Goal: Communication & Community: Answer question/provide support

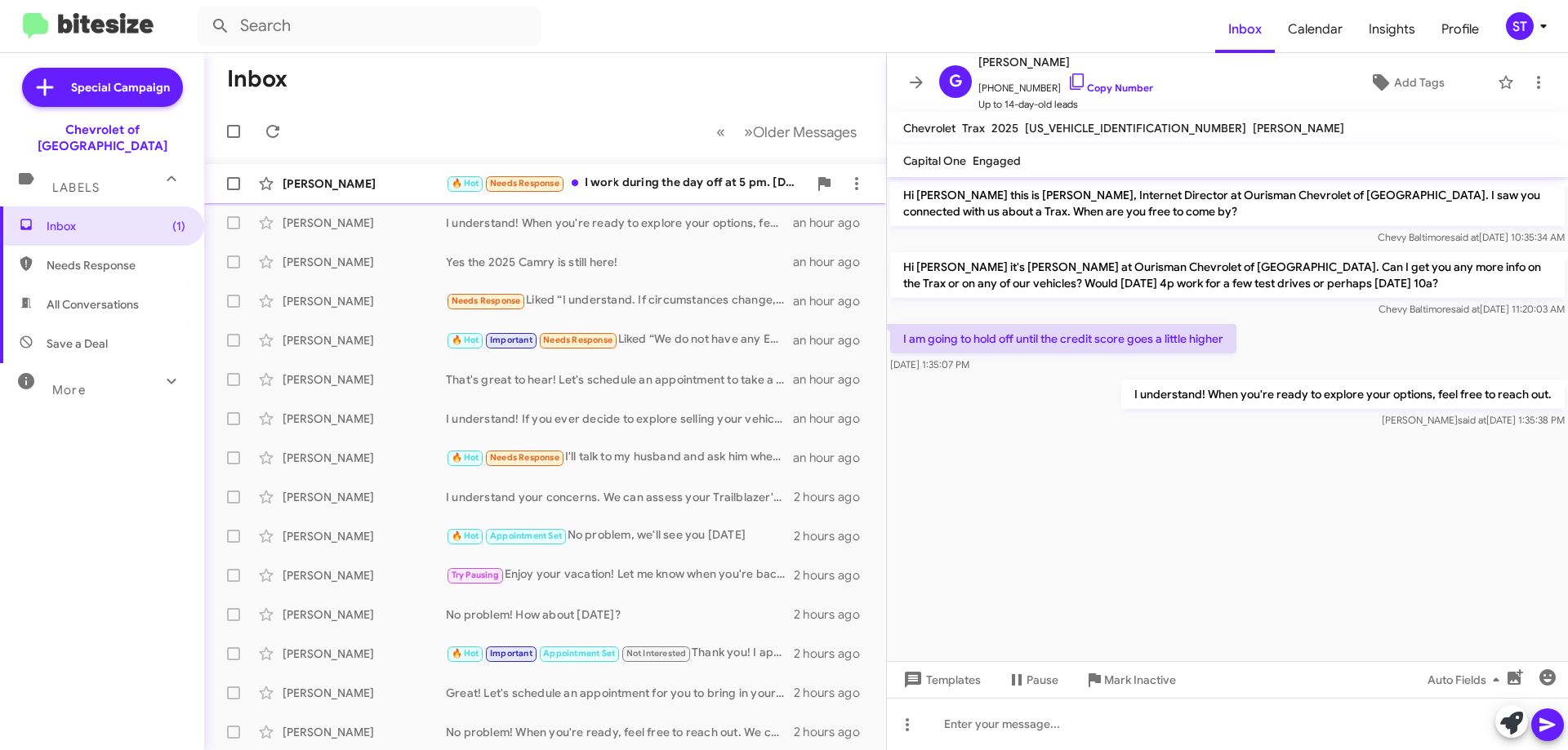
click at [424, 181] on div "[PERSON_NAME]" at bounding box center [364, 183] width 164 height 16
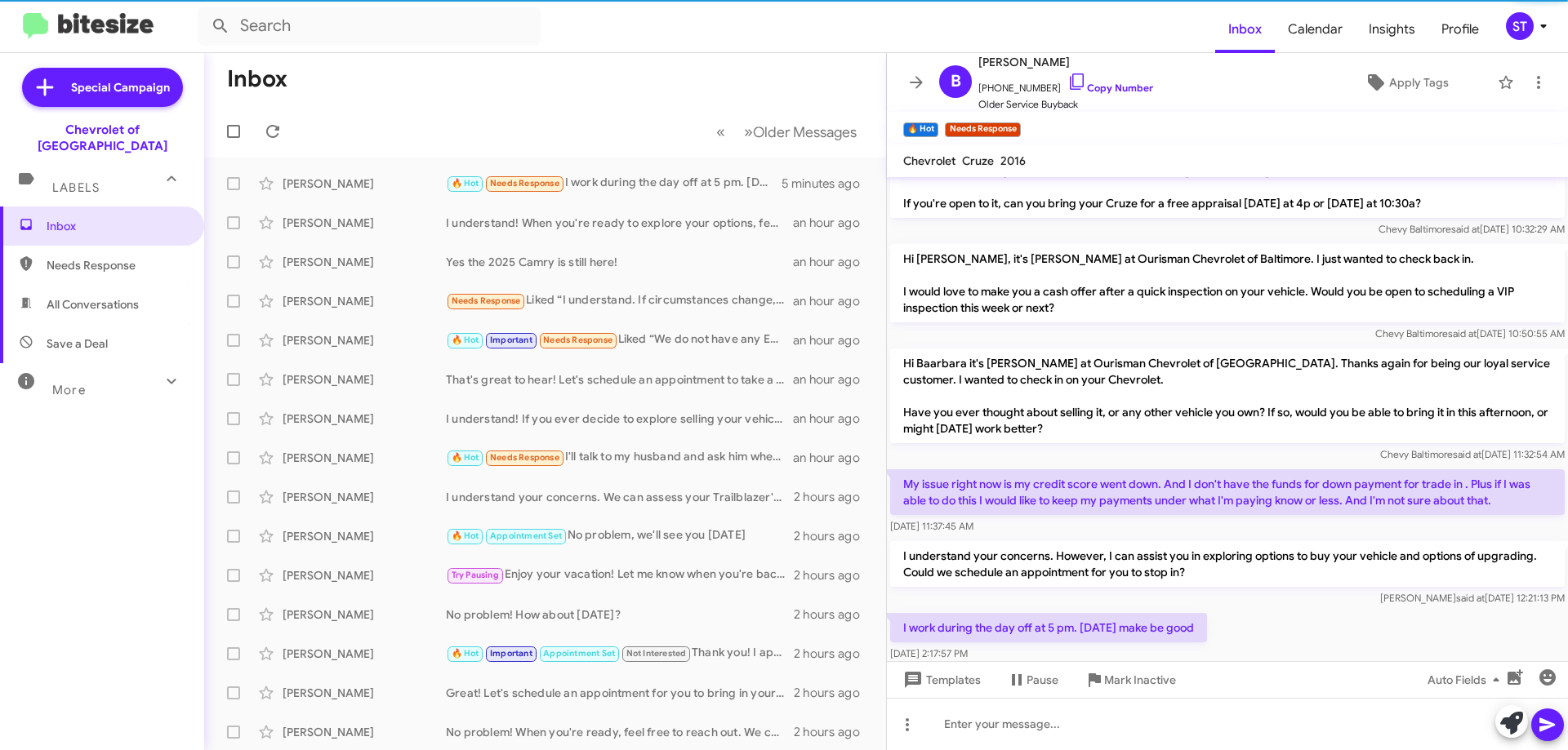
scroll to position [194, 0]
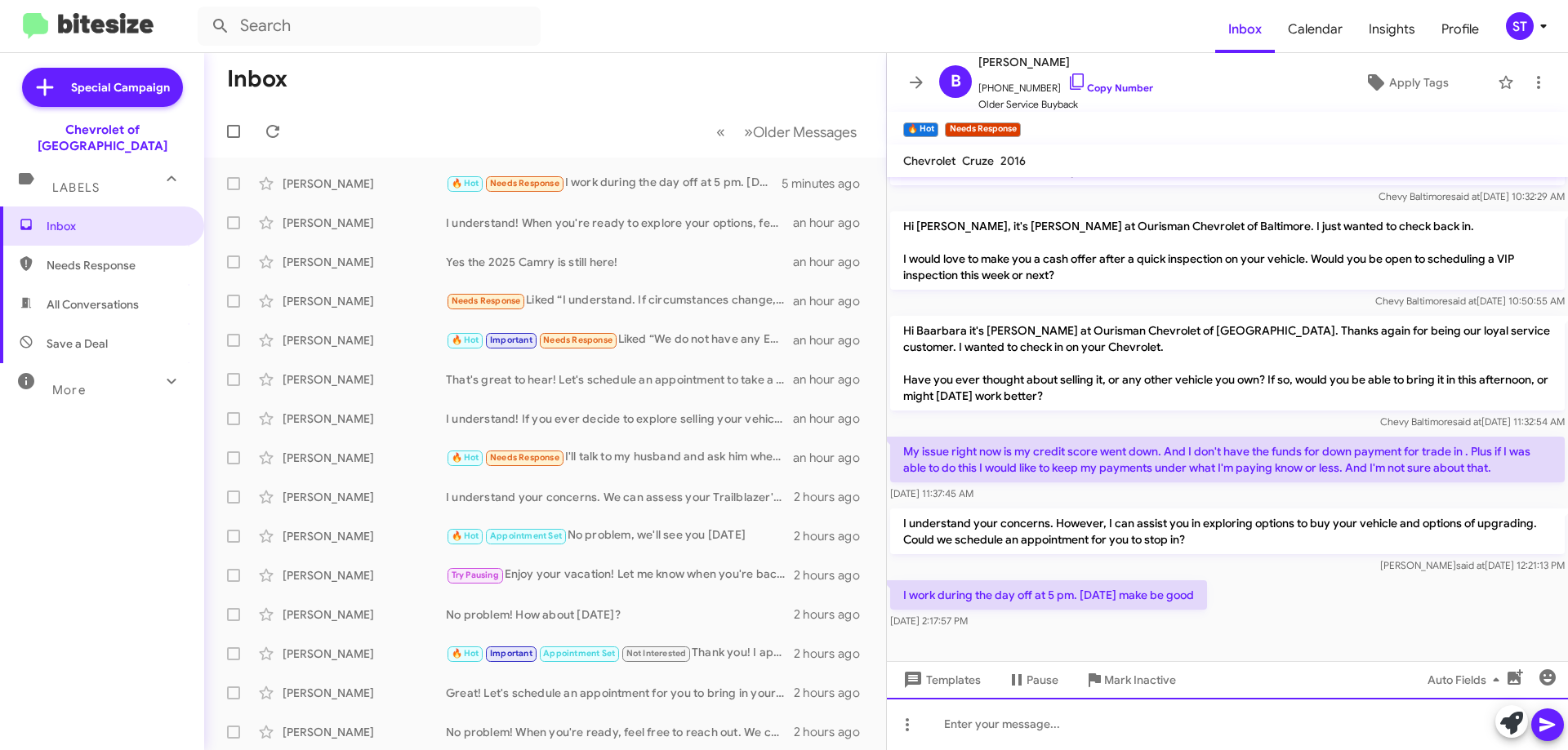
click at [1054, 736] on div at bounding box center [1226, 723] width 681 height 52
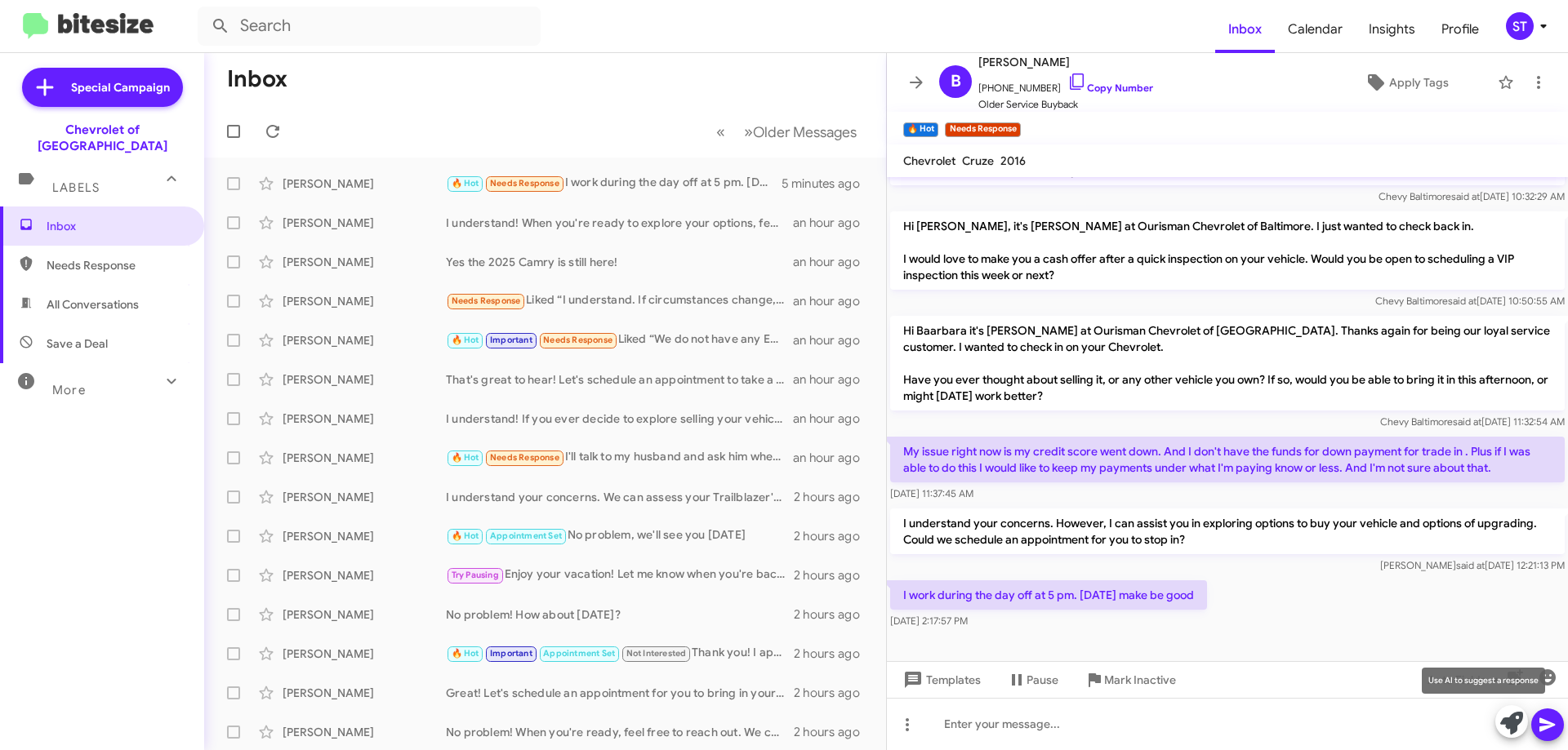
click at [1508, 713] on icon at bounding box center [1511, 723] width 23 height 23
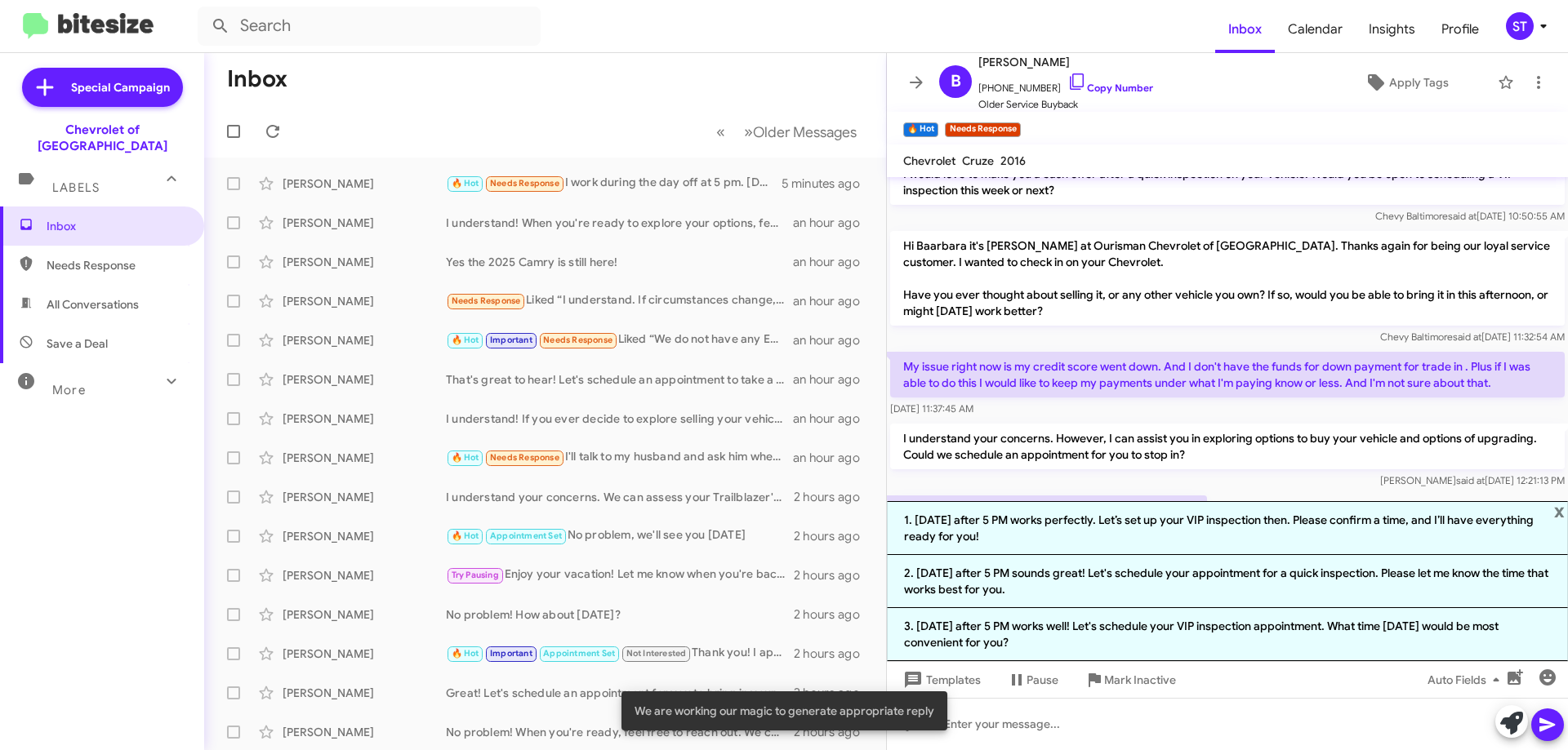
scroll to position [354, 0]
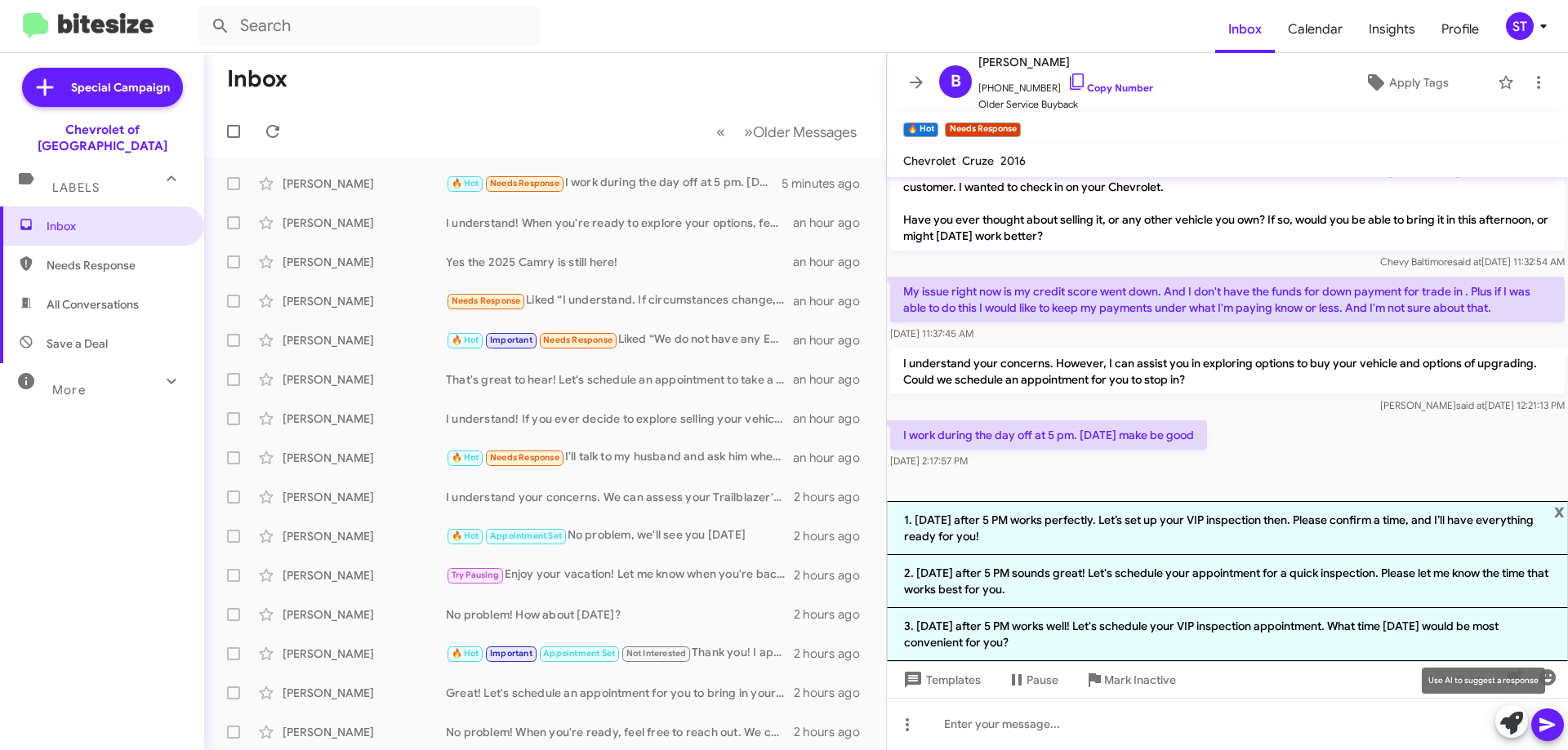
click at [1520, 728] on icon at bounding box center [1511, 723] width 23 height 23
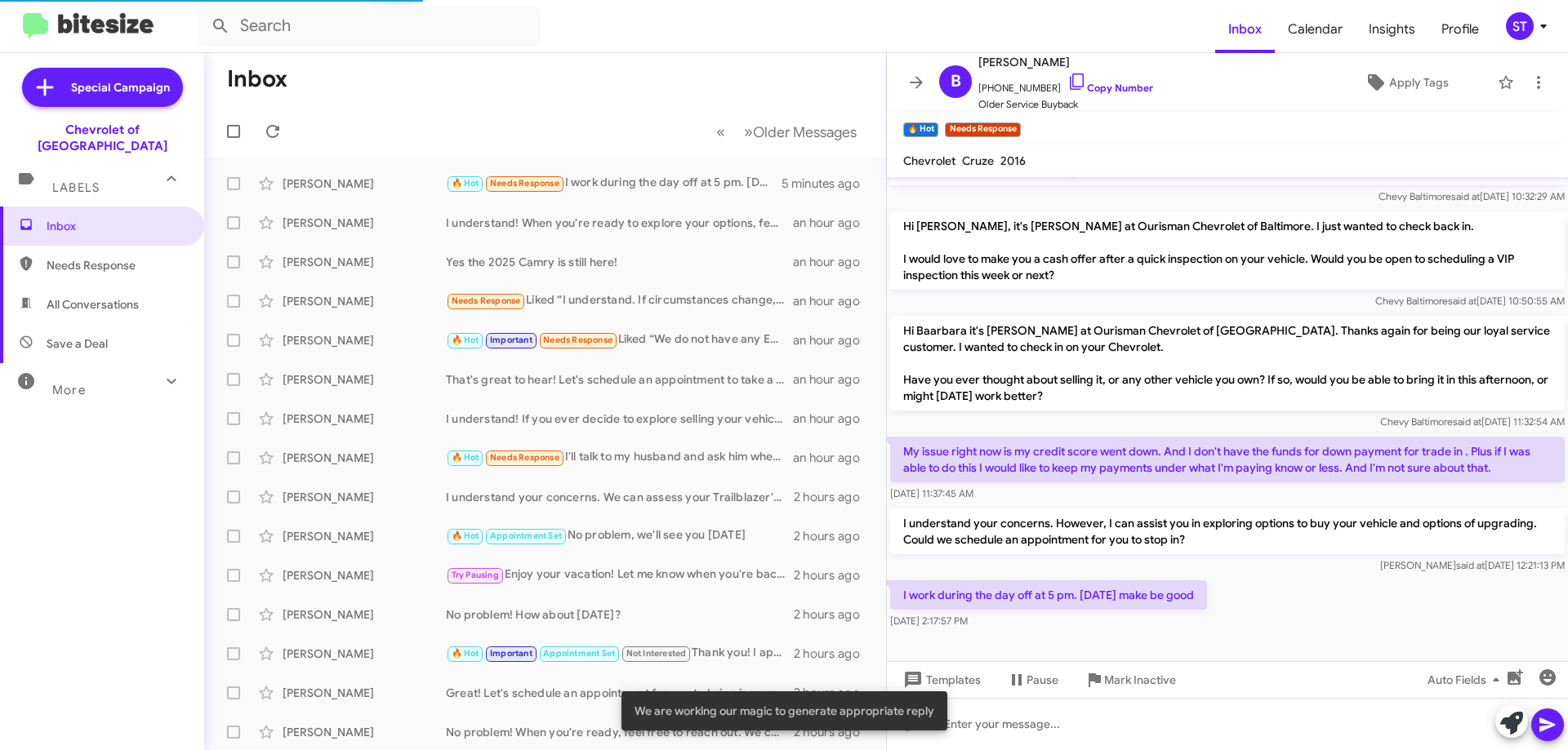
scroll to position [338, 0]
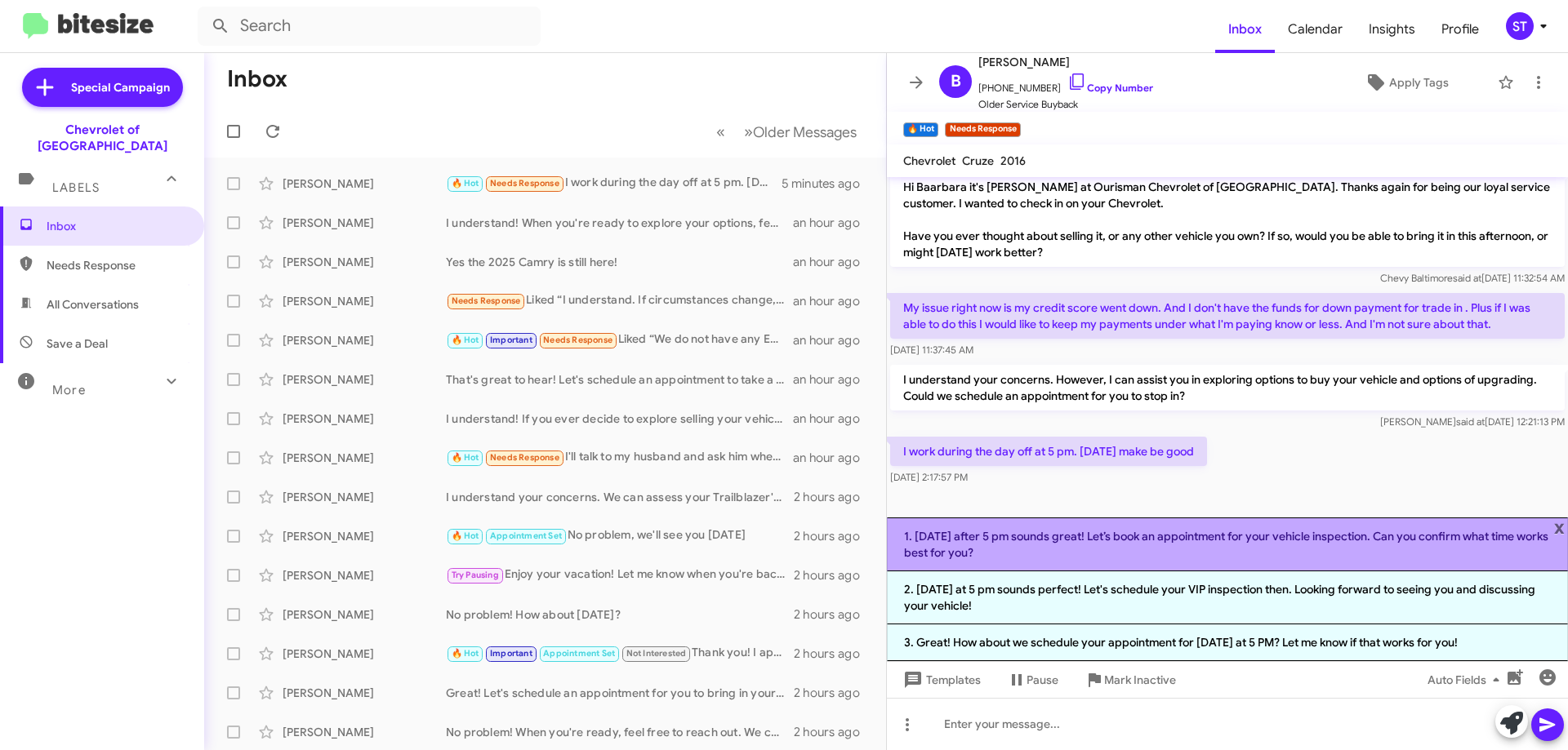
click at [1116, 555] on li "1. Thursday after 5 pm sounds great! Let’s book an appointment for your vehicle…" at bounding box center [1226, 544] width 681 height 54
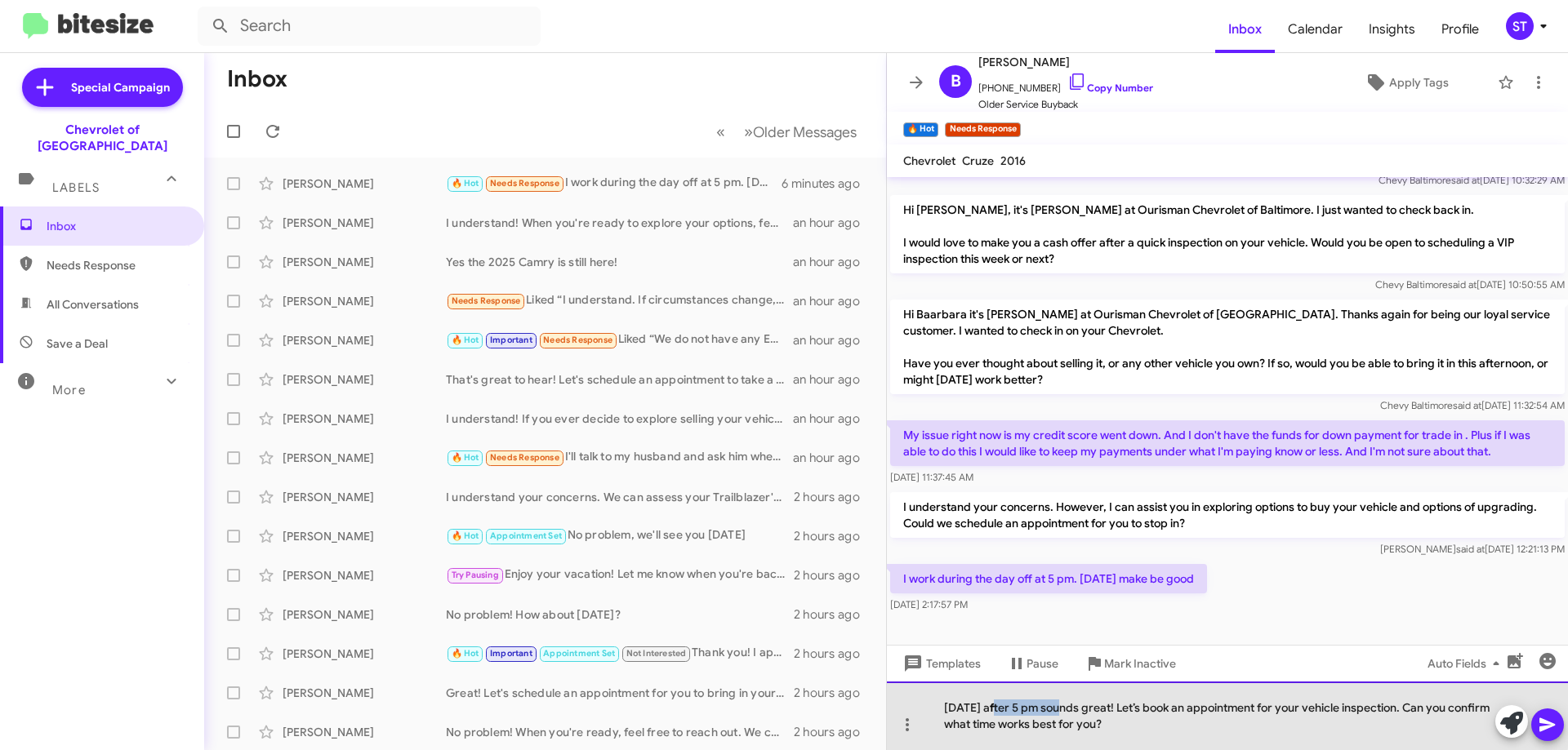
drag, startPoint x: 1056, startPoint y: 709, endPoint x: 997, endPoint y: 707, distance: 59.0
click at [997, 707] on div "Thursday after 5 pm sounds great! Let’s book an appointment for your vehicle in…" at bounding box center [1226, 716] width 681 height 68
click at [1156, 732] on div "[DATE] sounds great! Let’s book an appointment for your vehicle inspection. Can…" at bounding box center [1226, 716] width 681 height 68
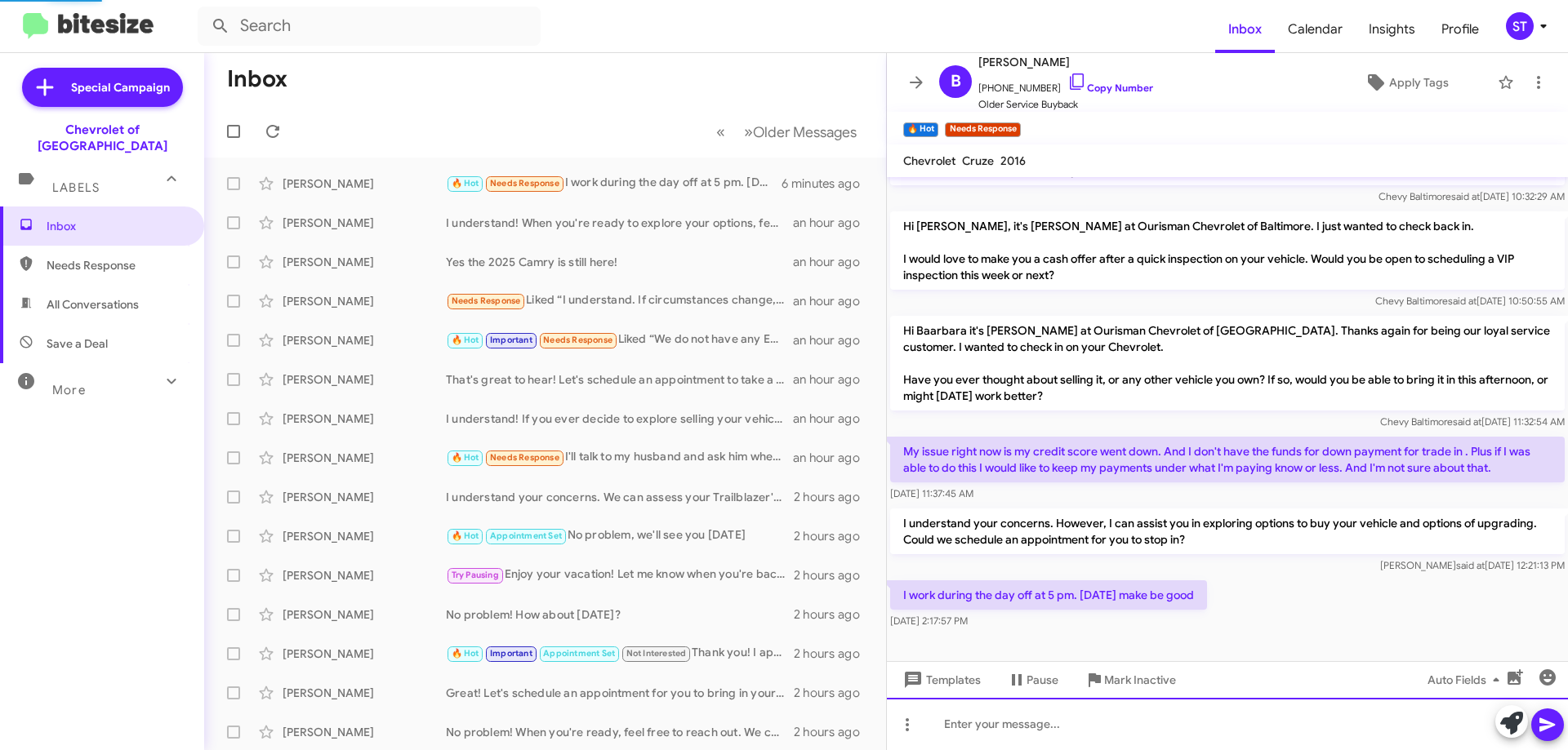
scroll to position [0, 0]
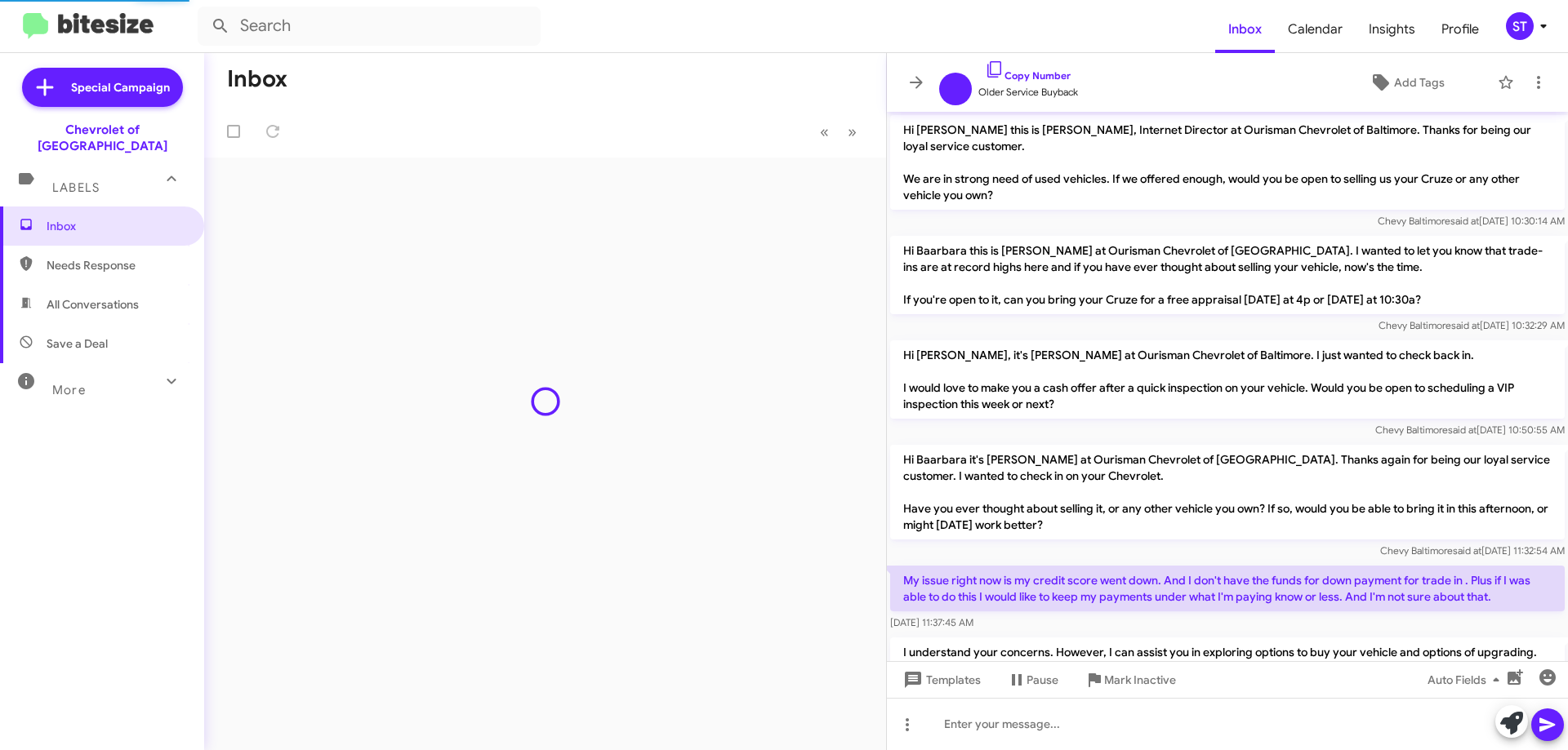
scroll to position [205, 0]
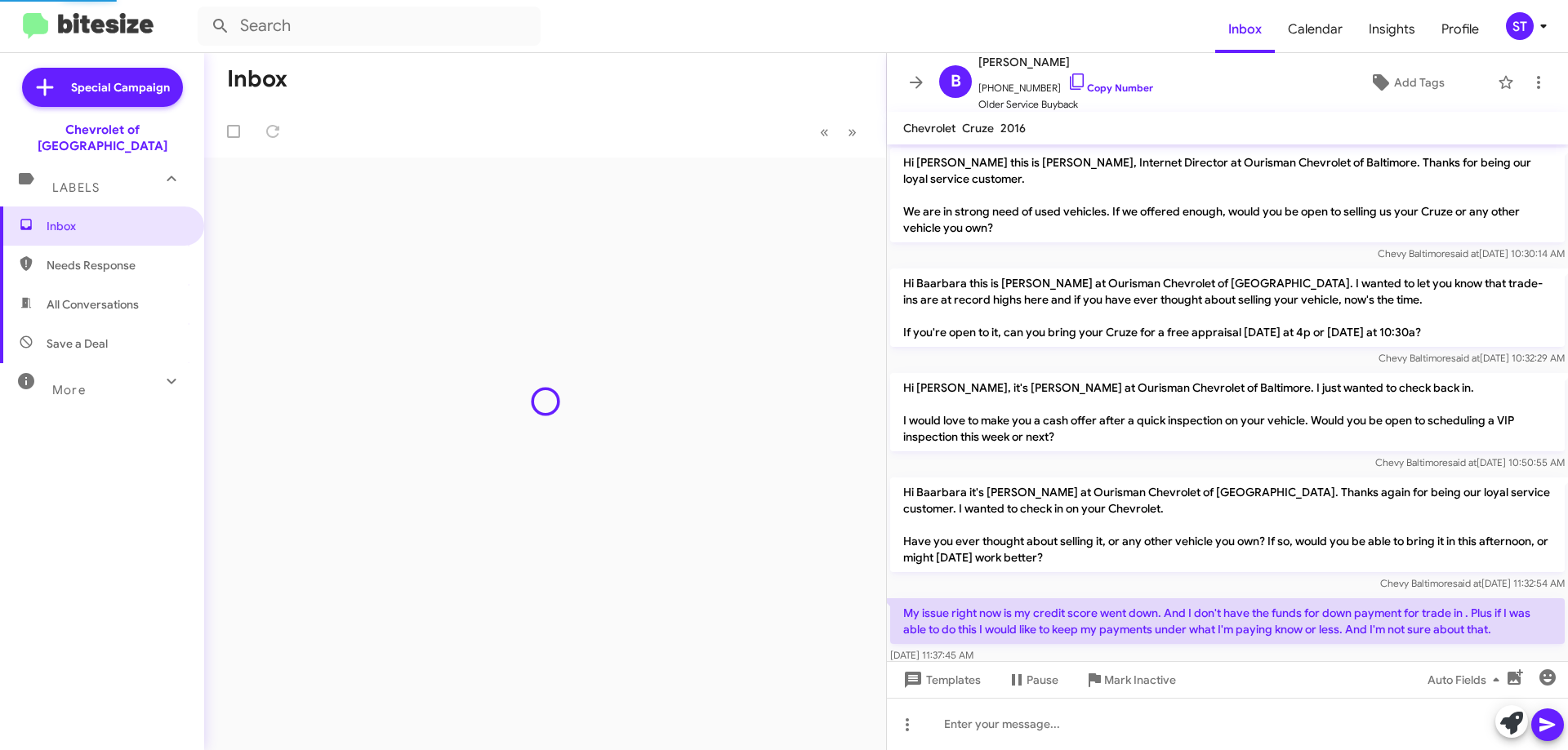
scroll to position [237, 0]
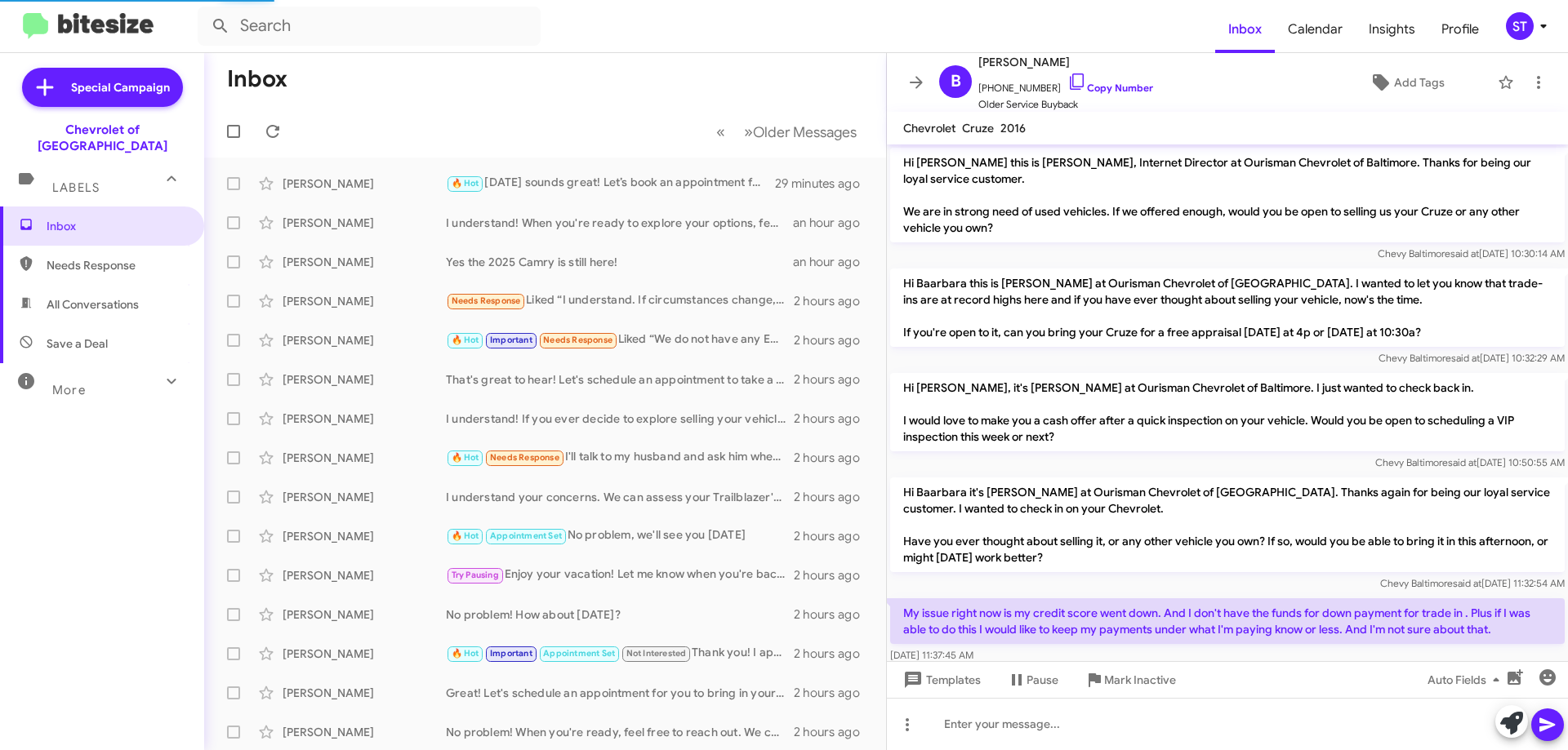
scroll to position [237, 0]
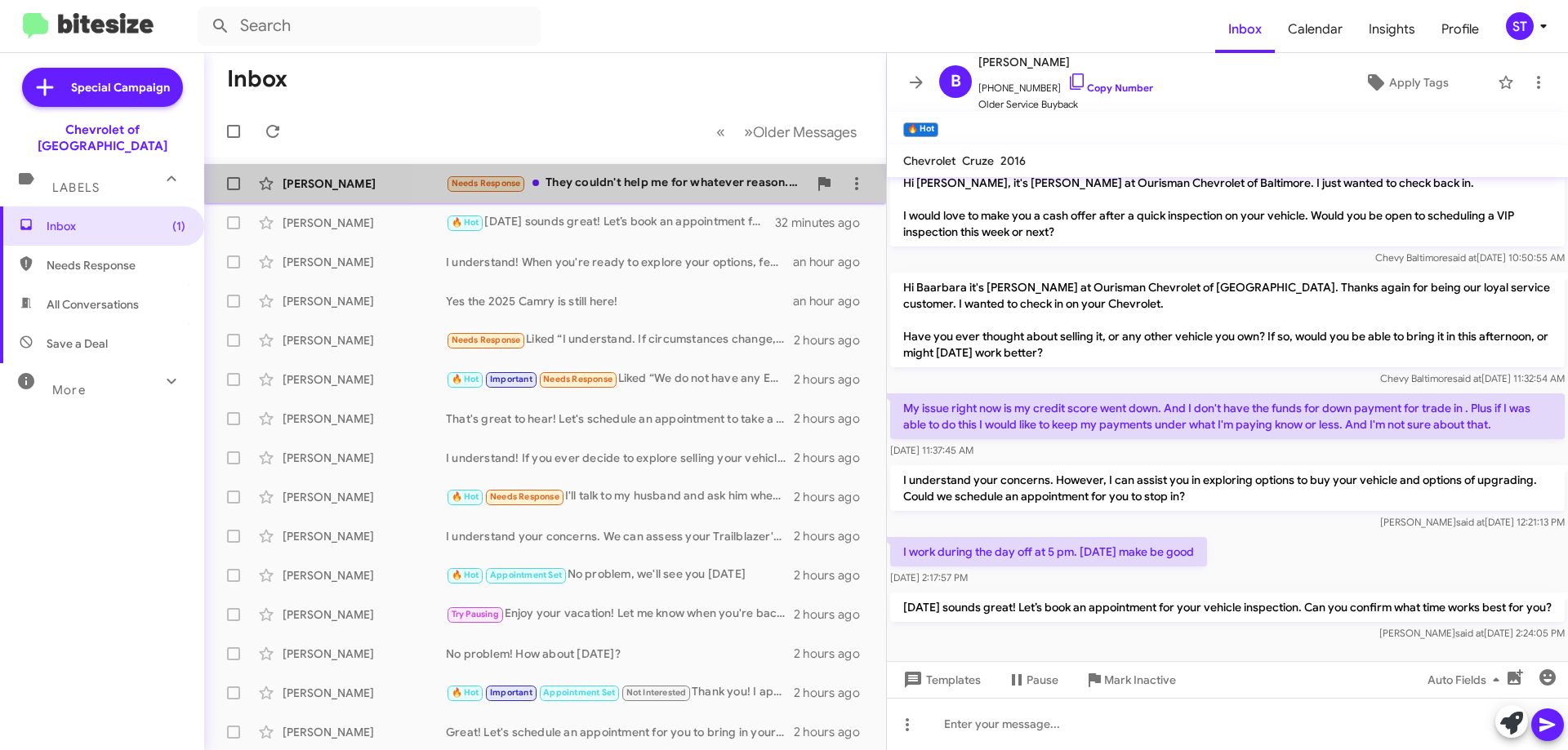
click at [654, 180] on div "Needs Response They couldn't help me for whatever reason. Went over to Nissan a…" at bounding box center [627, 183] width 361 height 19
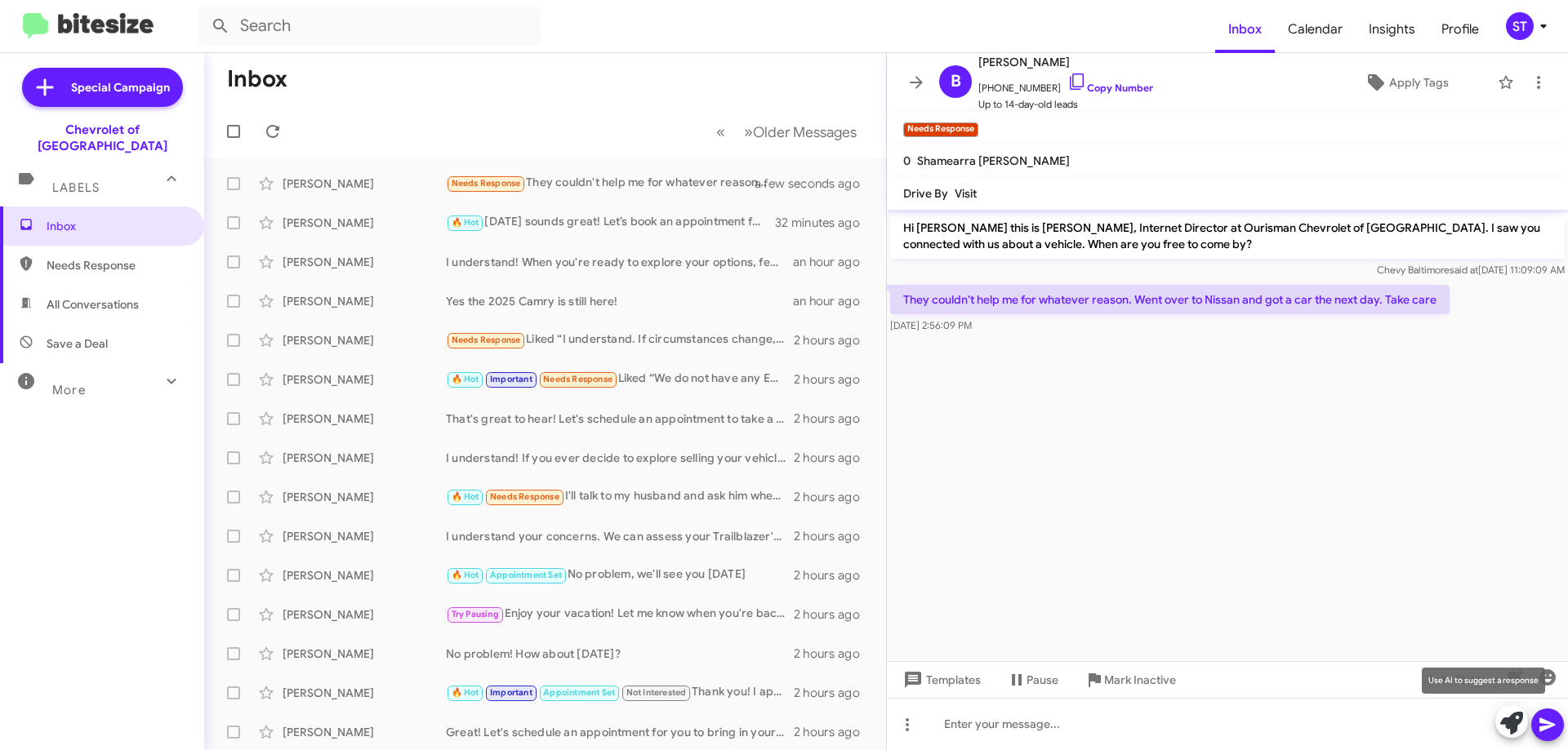
click at [1517, 724] on icon at bounding box center [1511, 723] width 23 height 23
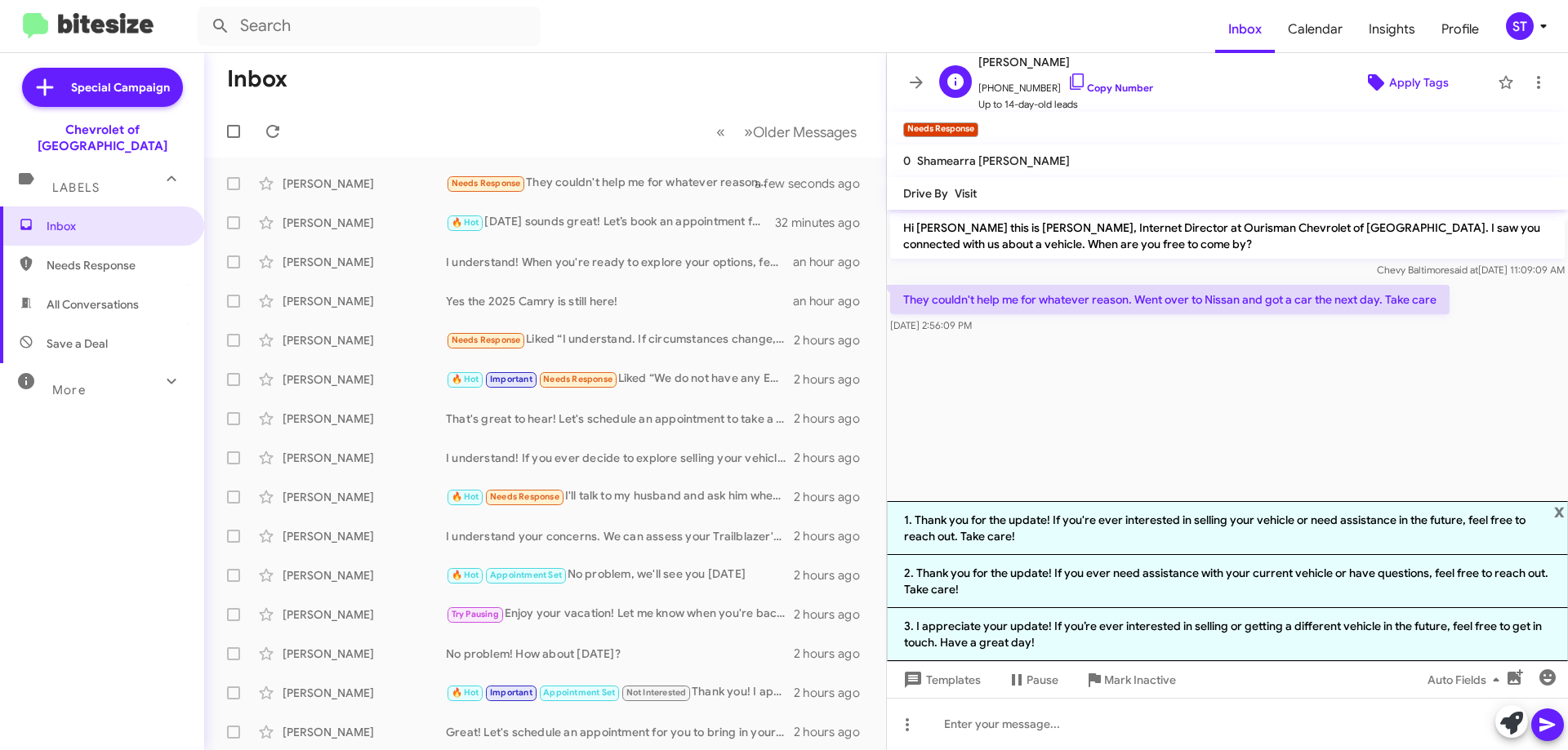
click at [1398, 82] on span "Apply Tags" at bounding box center [1419, 82] width 60 height 29
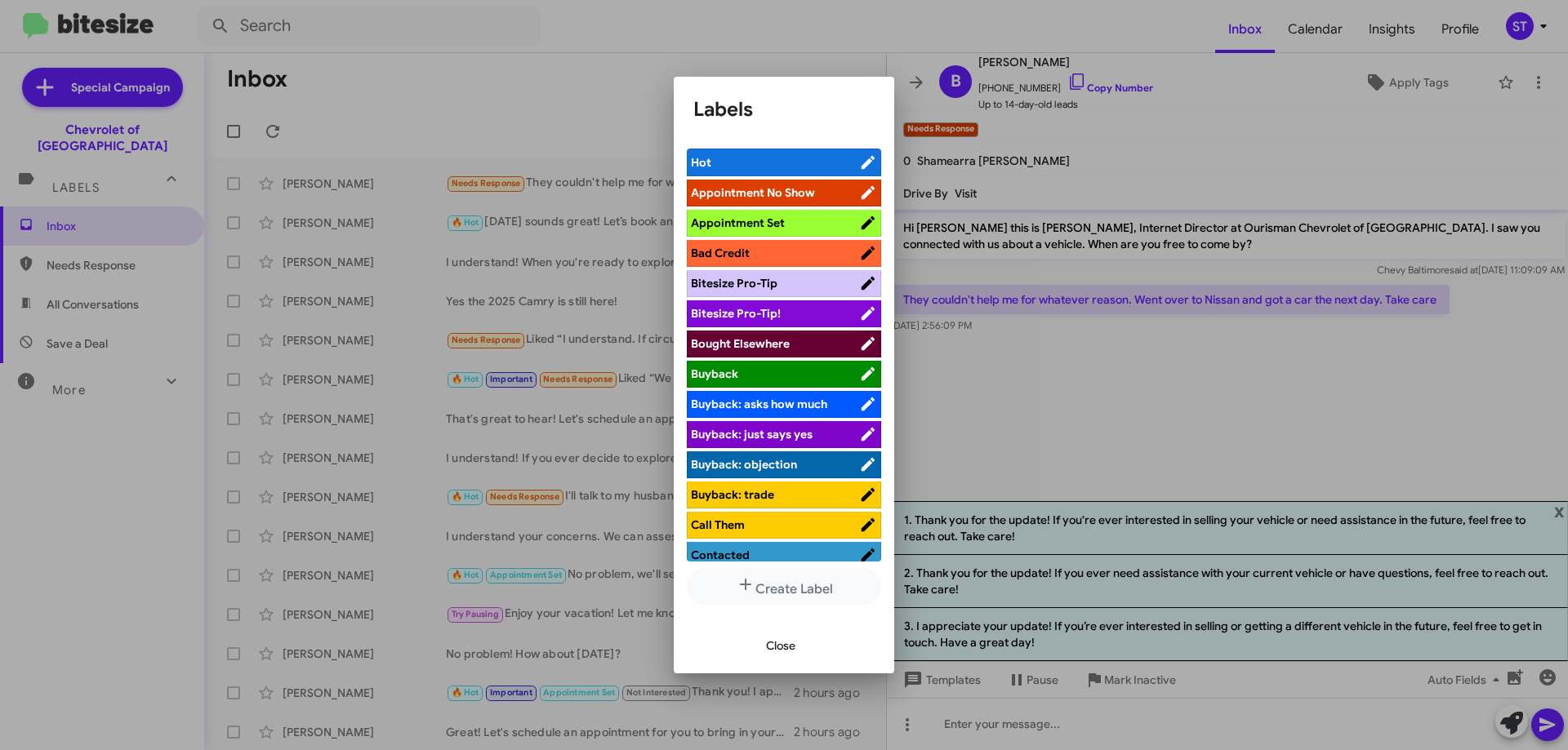
click at [795, 339] on span "Bought Elsewhere" at bounding box center [775, 343] width 168 height 16
click at [794, 654] on span "Close" at bounding box center [780, 646] width 29 height 29
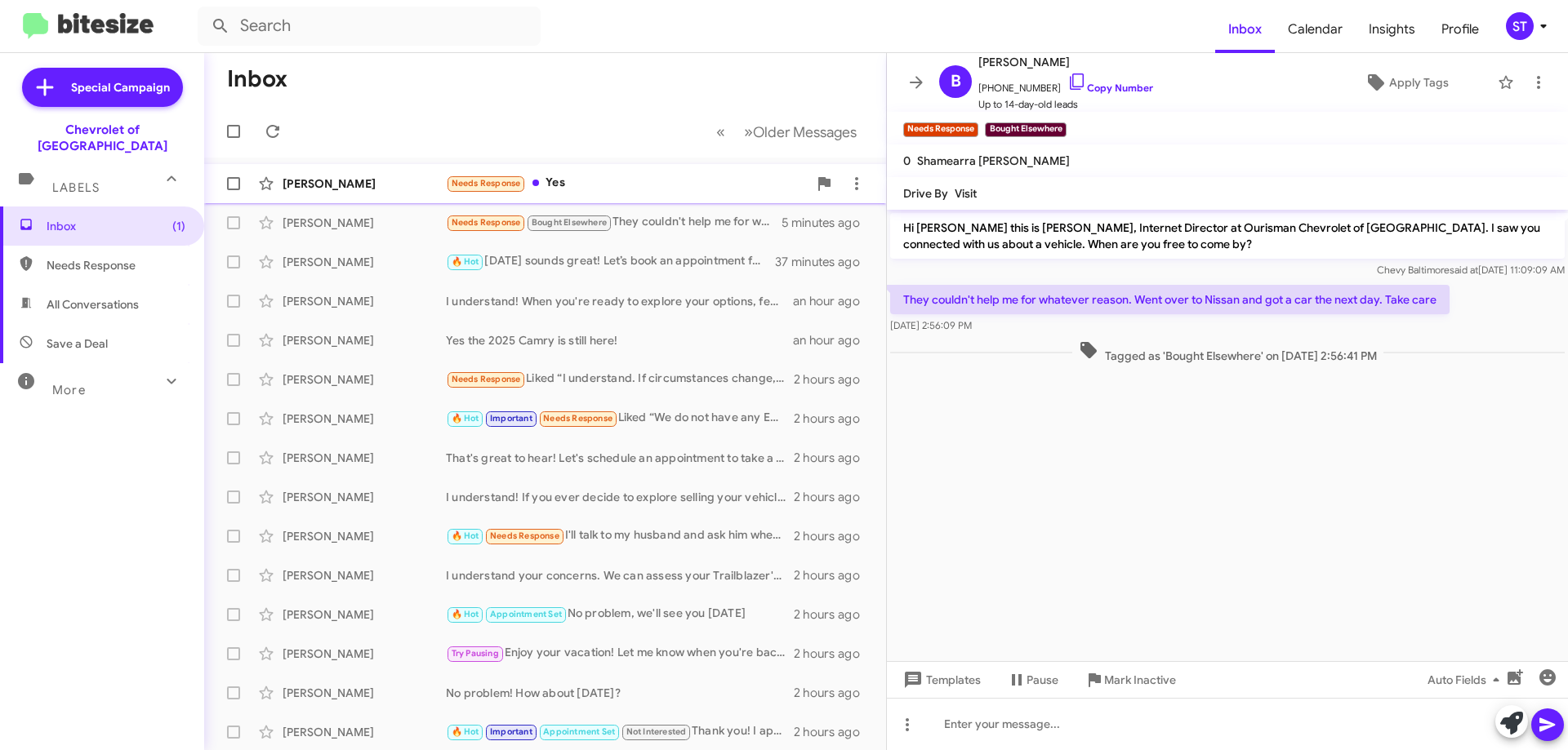
click at [569, 176] on div "Needs Response Yes" at bounding box center [627, 183] width 361 height 19
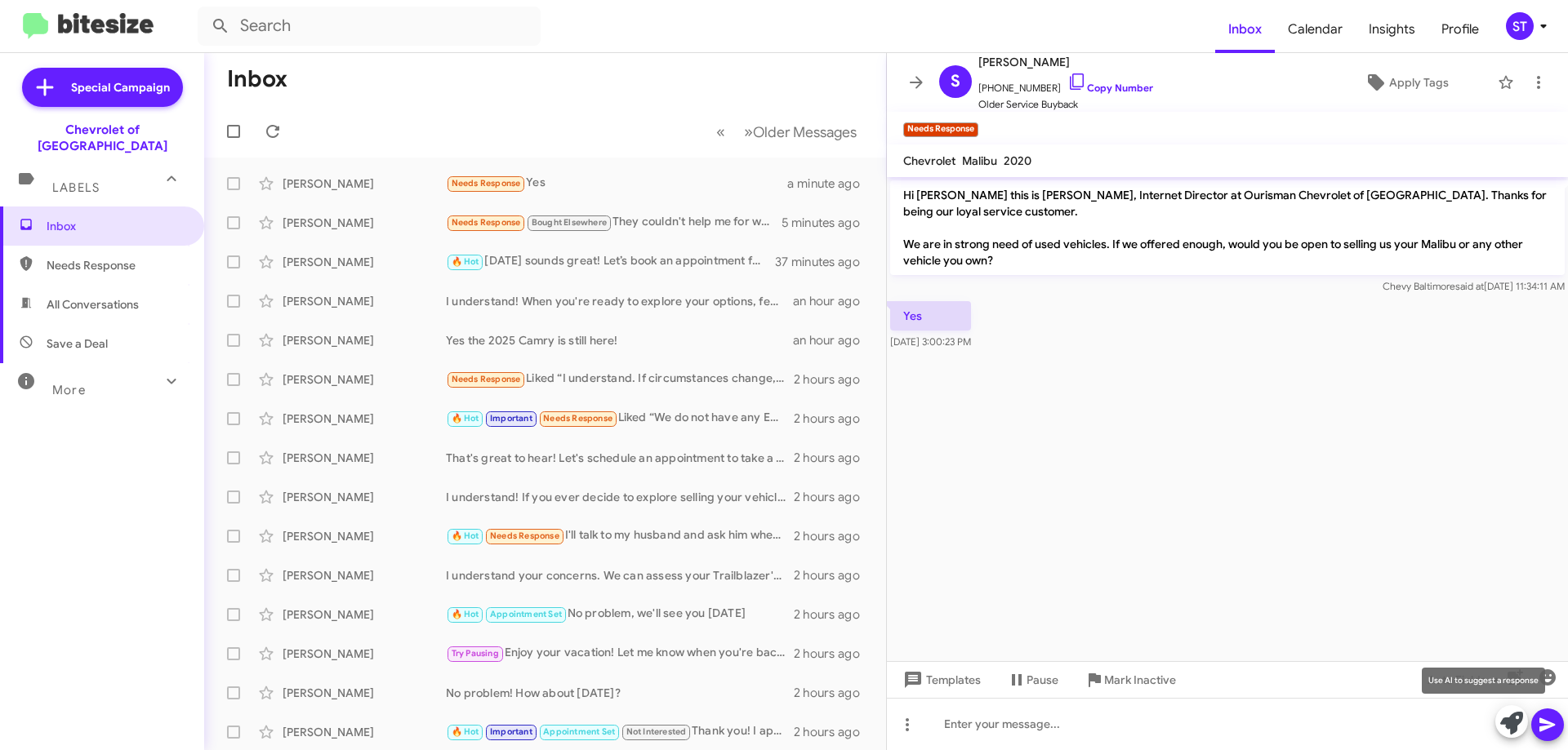
click at [1510, 726] on icon at bounding box center [1511, 723] width 23 height 23
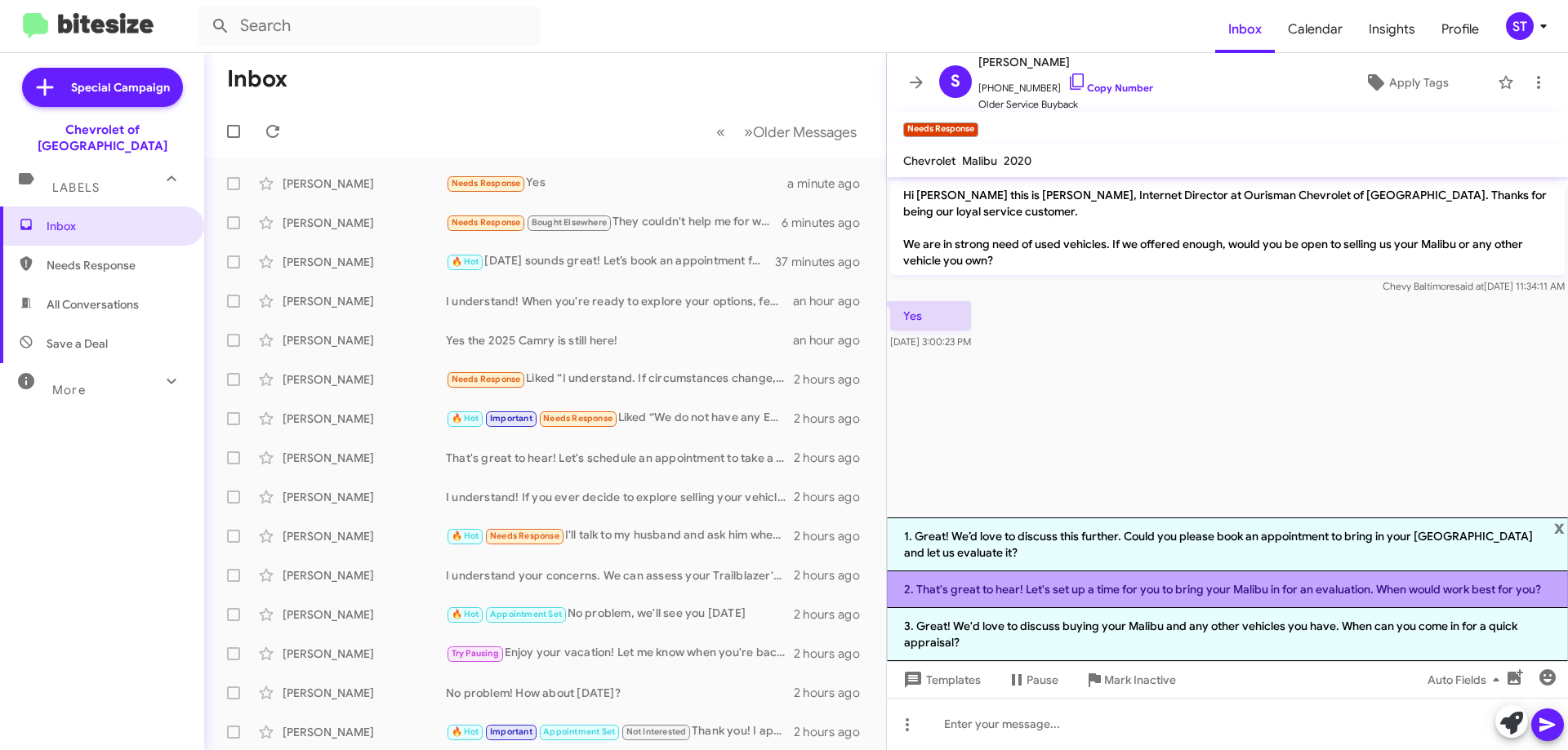
click at [1026, 592] on li "2. That's great to hear! Let's set up a time for you to bring your Malibu in fo…" at bounding box center [1226, 589] width 681 height 37
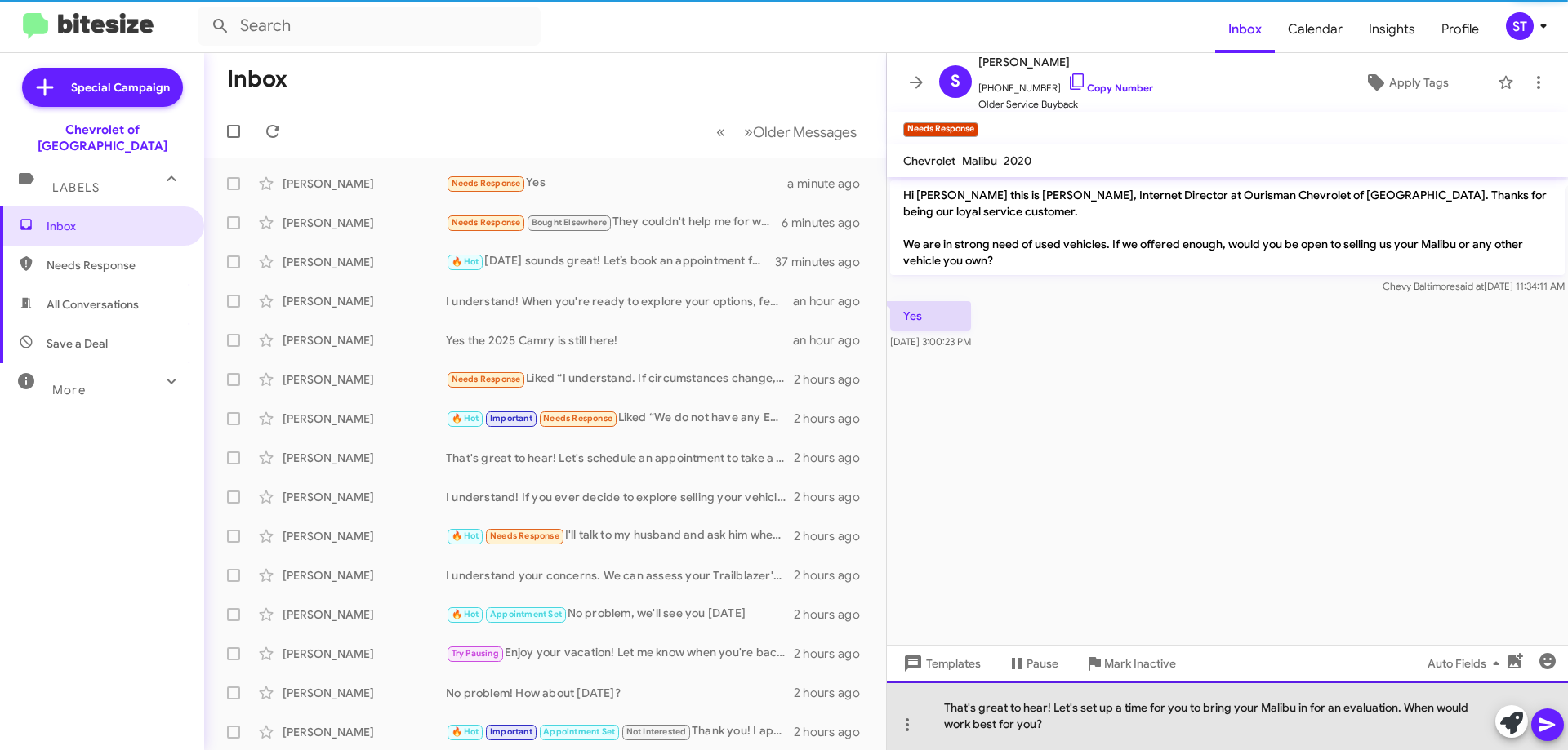
click at [1101, 734] on div "That's great to hear! Let's set up a time for you to bring your Malibu in for a…" at bounding box center [1226, 716] width 681 height 68
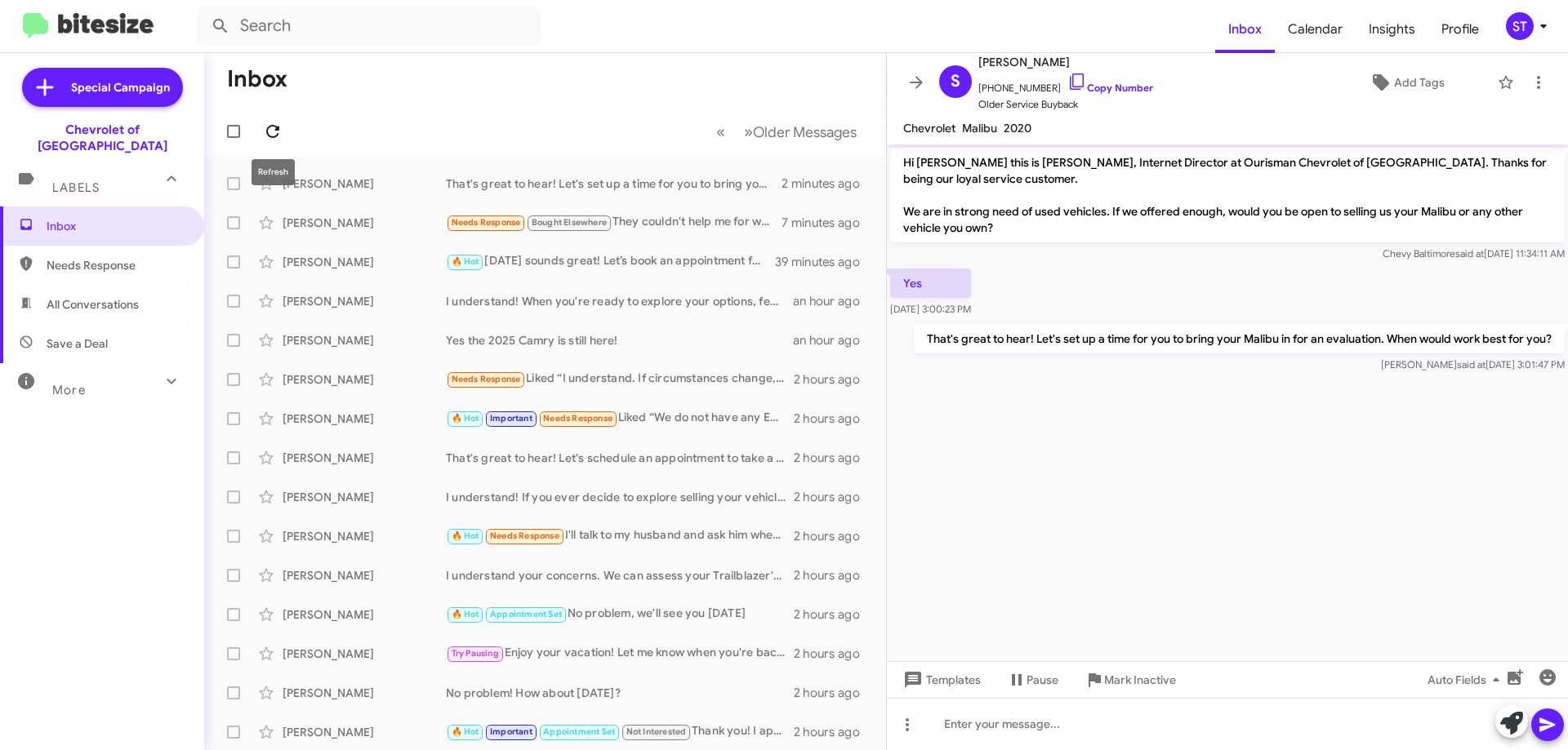
click at [281, 141] on button at bounding box center [272, 131] width 33 height 33
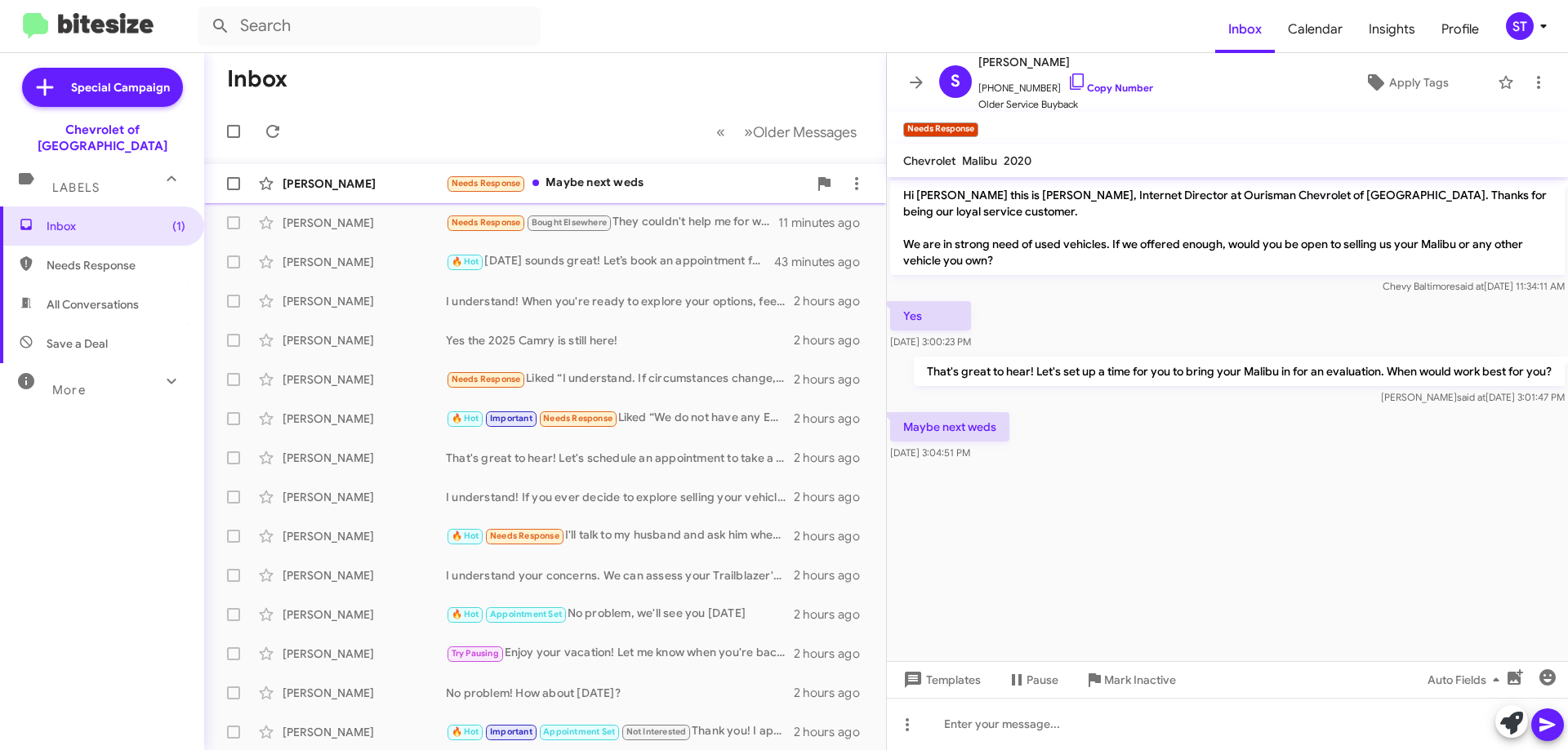
click at [576, 185] on div "Needs Response Maybe next weds" at bounding box center [627, 183] width 361 height 19
click at [1517, 720] on icon at bounding box center [1511, 723] width 23 height 23
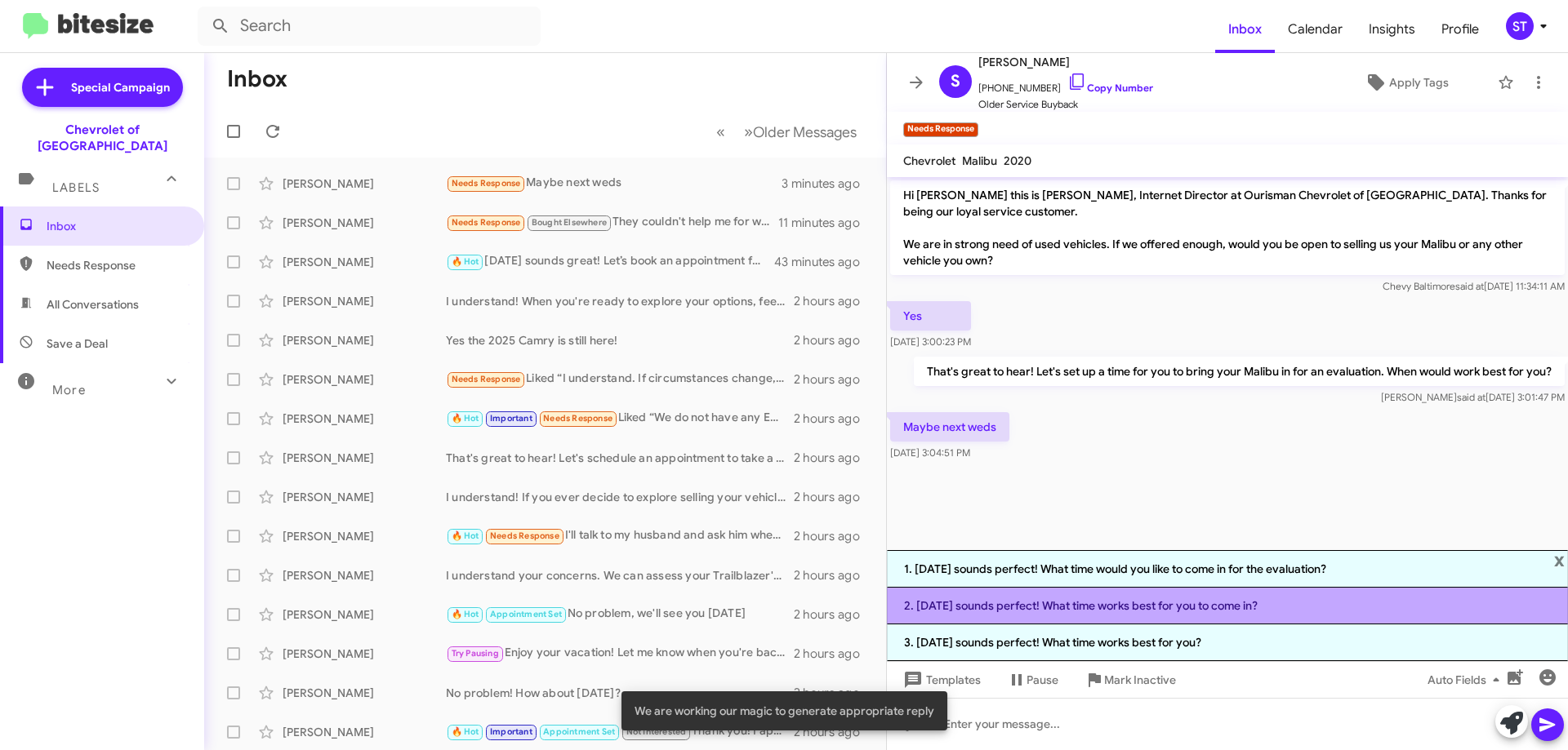
click at [1074, 610] on li "2. Next Wednesday sounds perfect! What time works best for you to come in?" at bounding box center [1226, 605] width 681 height 37
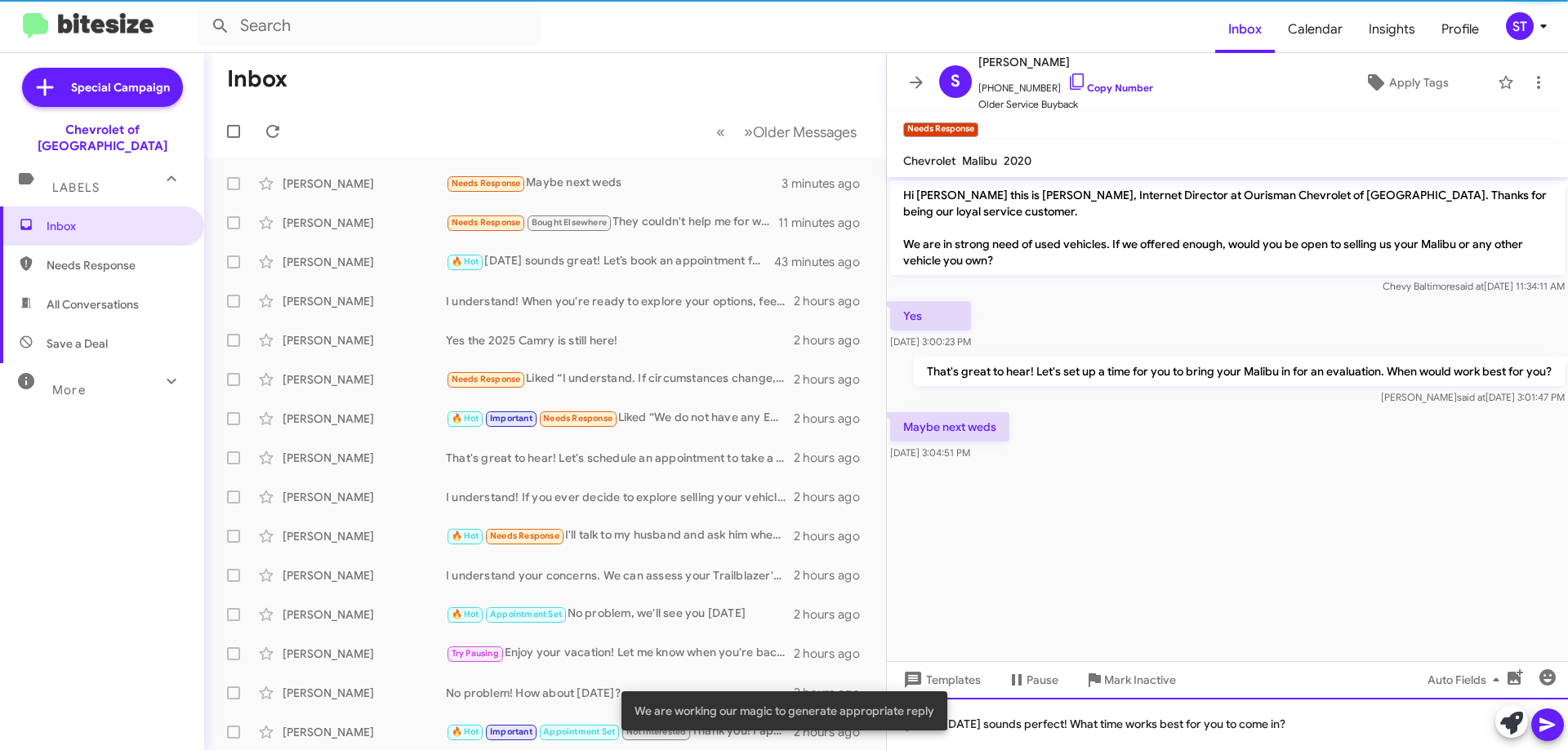
click at [1375, 729] on div "[DATE] sounds perfect! What time works best for you to come in?" at bounding box center [1226, 723] width 681 height 52
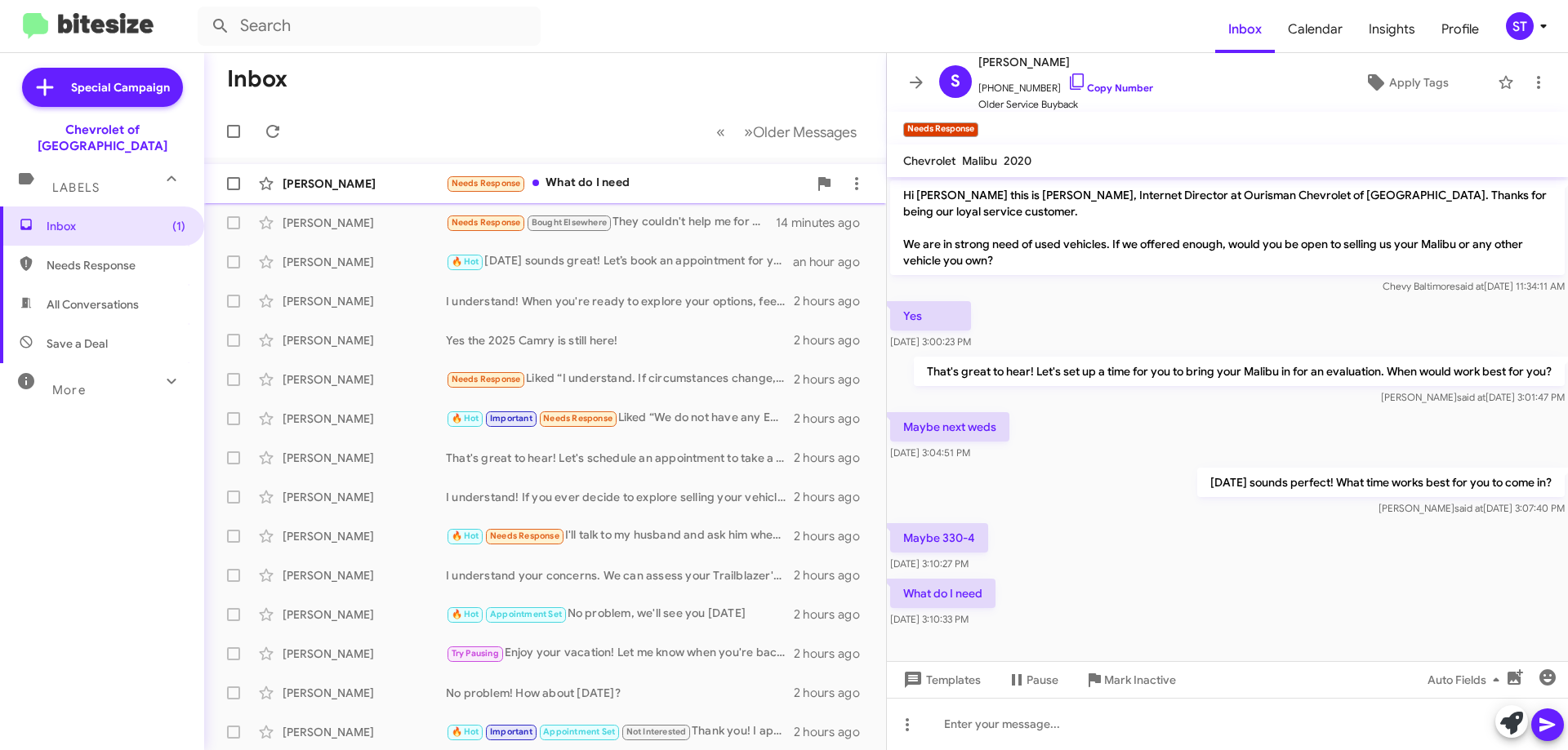
click at [569, 176] on div "Needs Response What do I need" at bounding box center [627, 183] width 361 height 19
click at [1512, 714] on icon at bounding box center [1511, 723] width 23 height 23
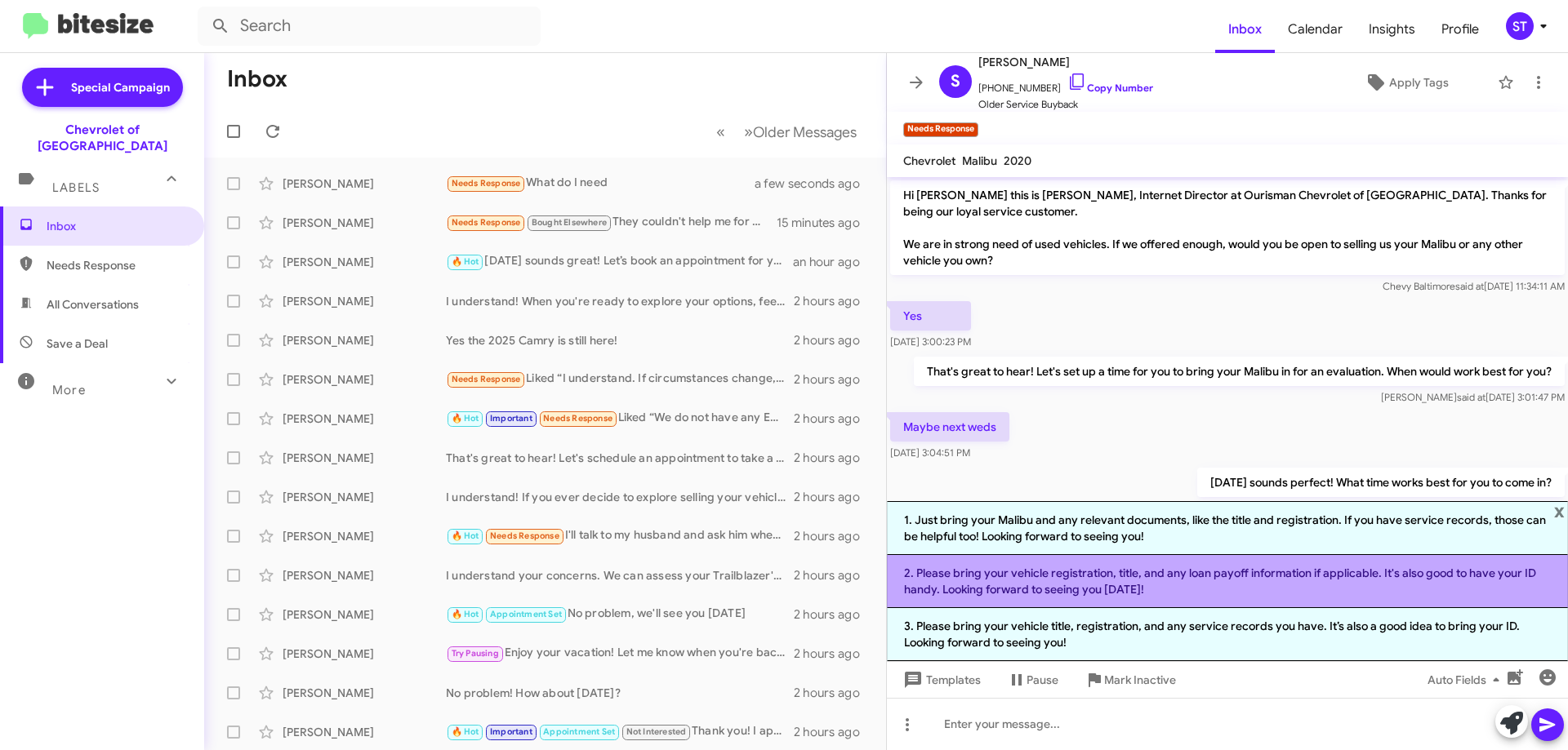
click at [999, 587] on li "2. Please bring your vehicle registration, title, and any loan payoff informati…" at bounding box center [1226, 581] width 681 height 53
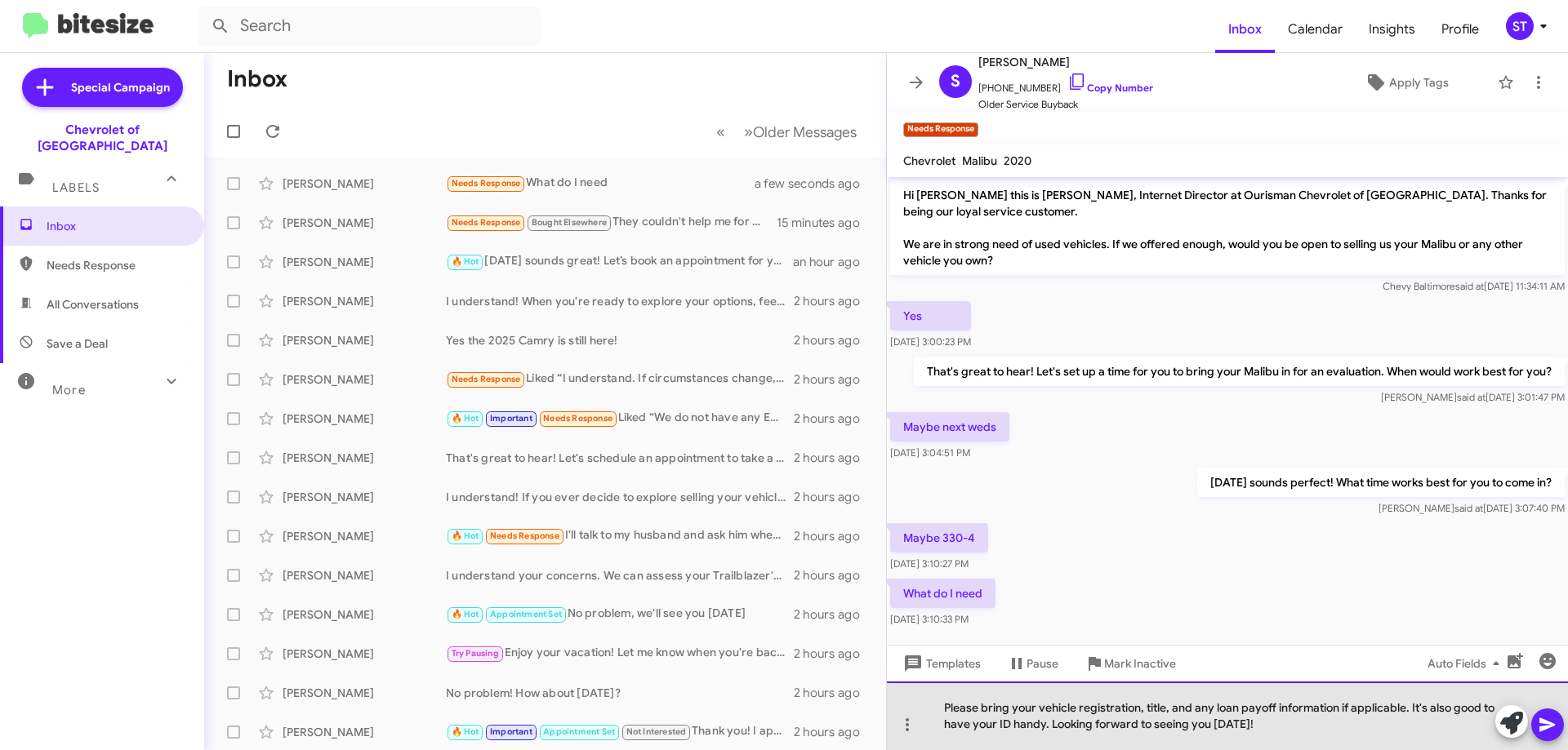
click at [1369, 731] on div "Please bring your vehicle registration, title, and any loan payoff information …" at bounding box center [1226, 716] width 681 height 68
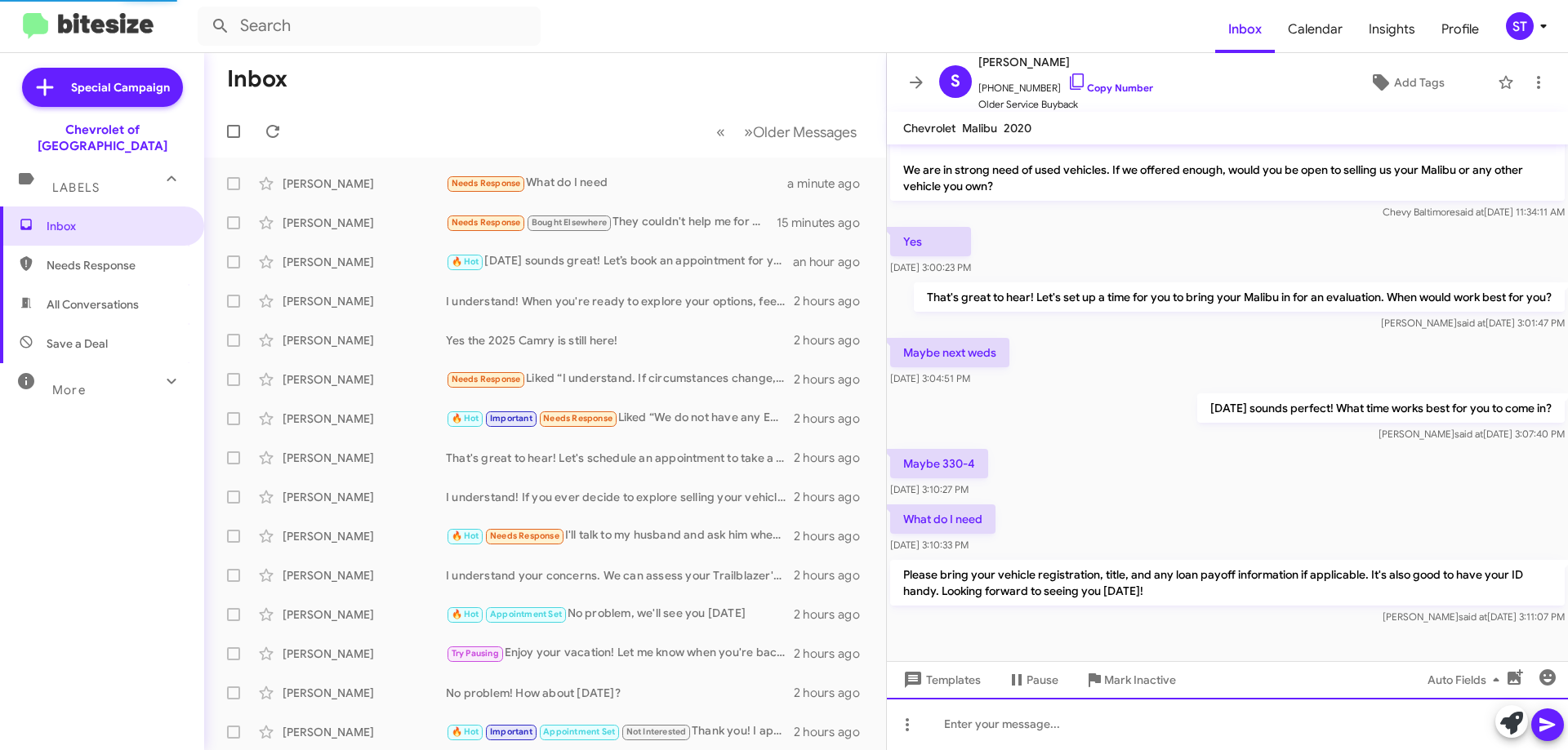
scroll to position [101, 0]
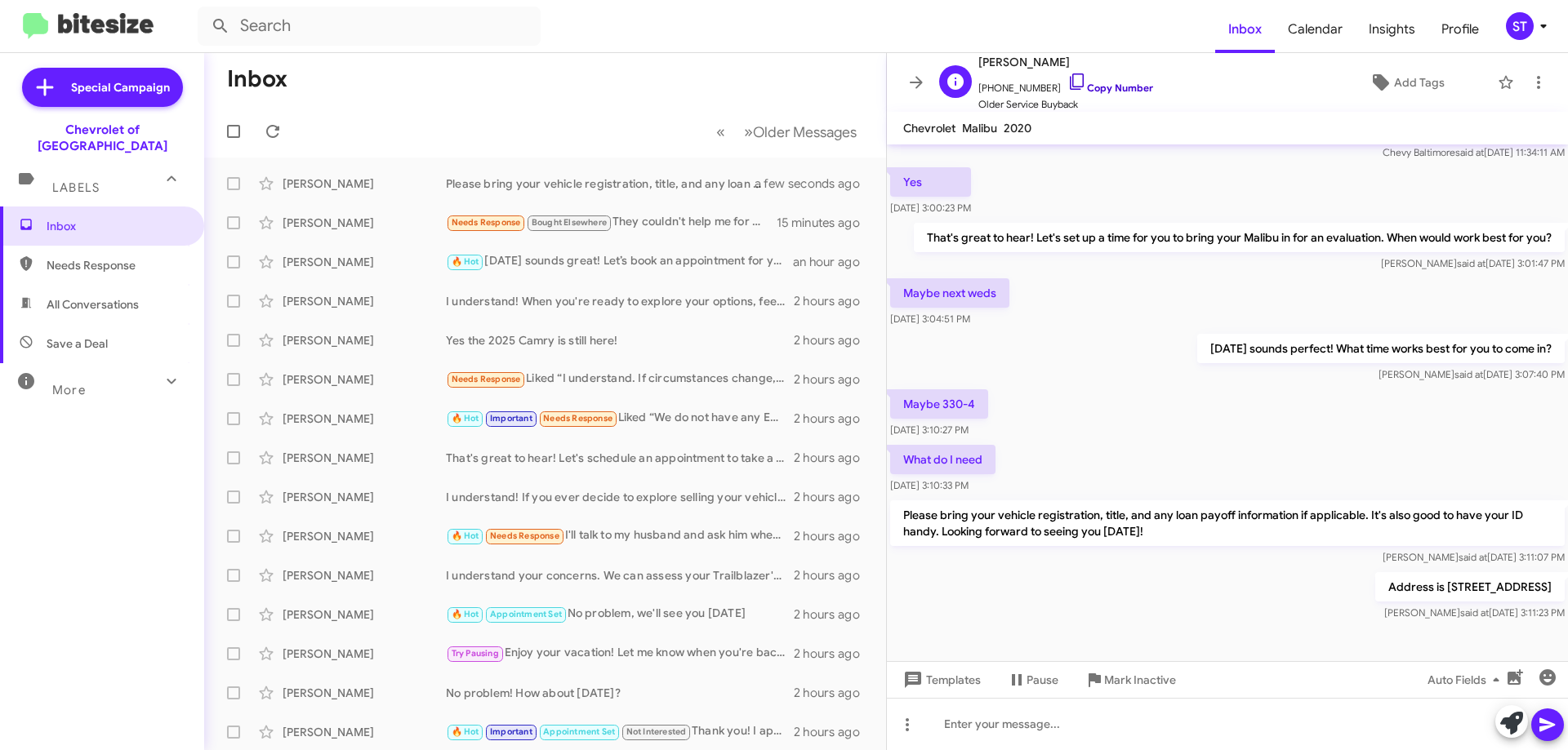
click at [1067, 80] on icon at bounding box center [1076, 81] width 20 height 20
click at [1067, 79] on icon at bounding box center [1076, 81] width 20 height 20
drag, startPoint x: 1094, startPoint y: 58, endPoint x: 977, endPoint y: 59, distance: 117.0
click at [977, 59] on div "S Sabrina Waterstraat +14432207772 Copy Number Older Service Buyback" at bounding box center [1042, 82] width 220 height 61
copy span "[PERSON_NAME]"
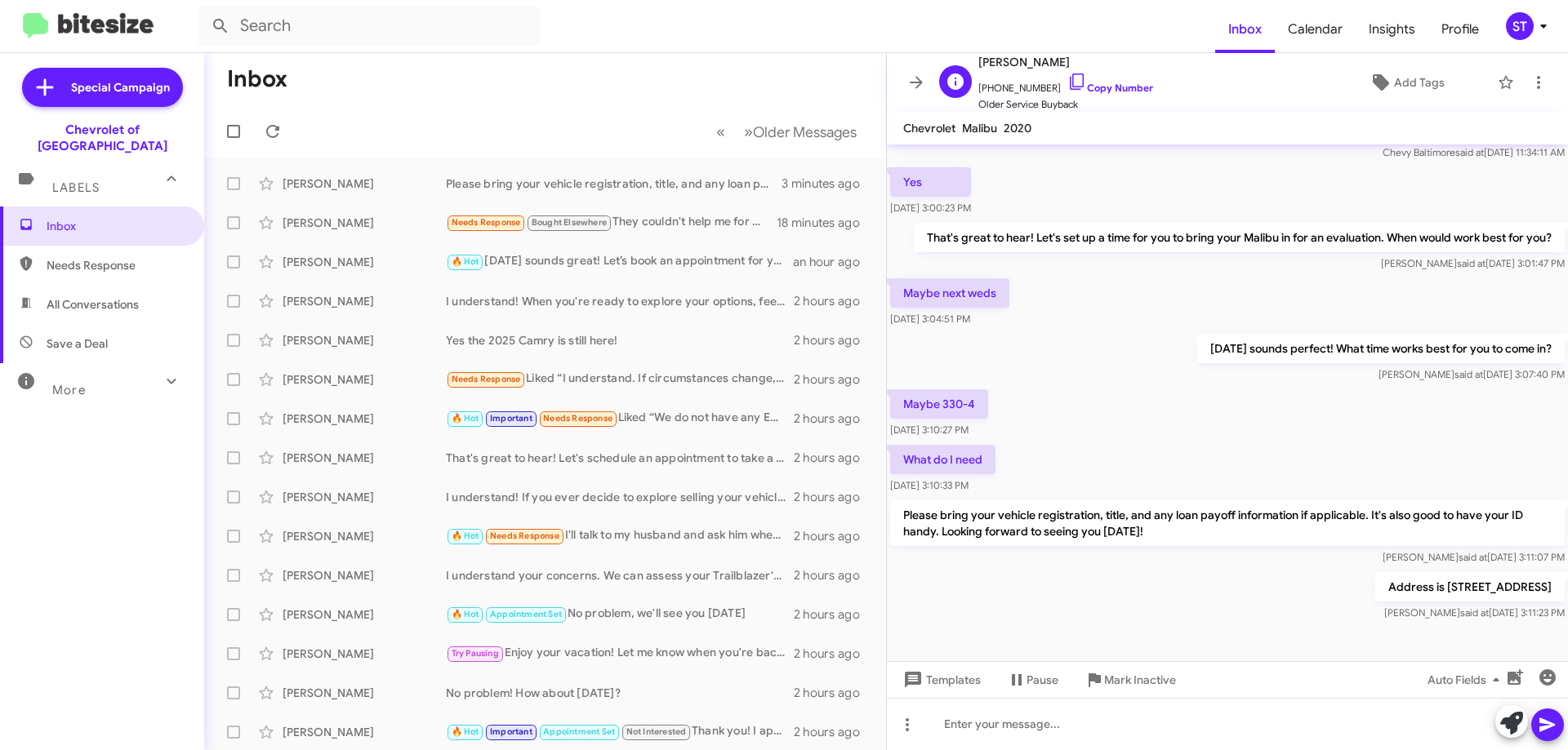
copy span "[PERSON_NAME]"
click at [1067, 80] on icon at bounding box center [1076, 81] width 20 height 20
copy span "[PERSON_NAME]"
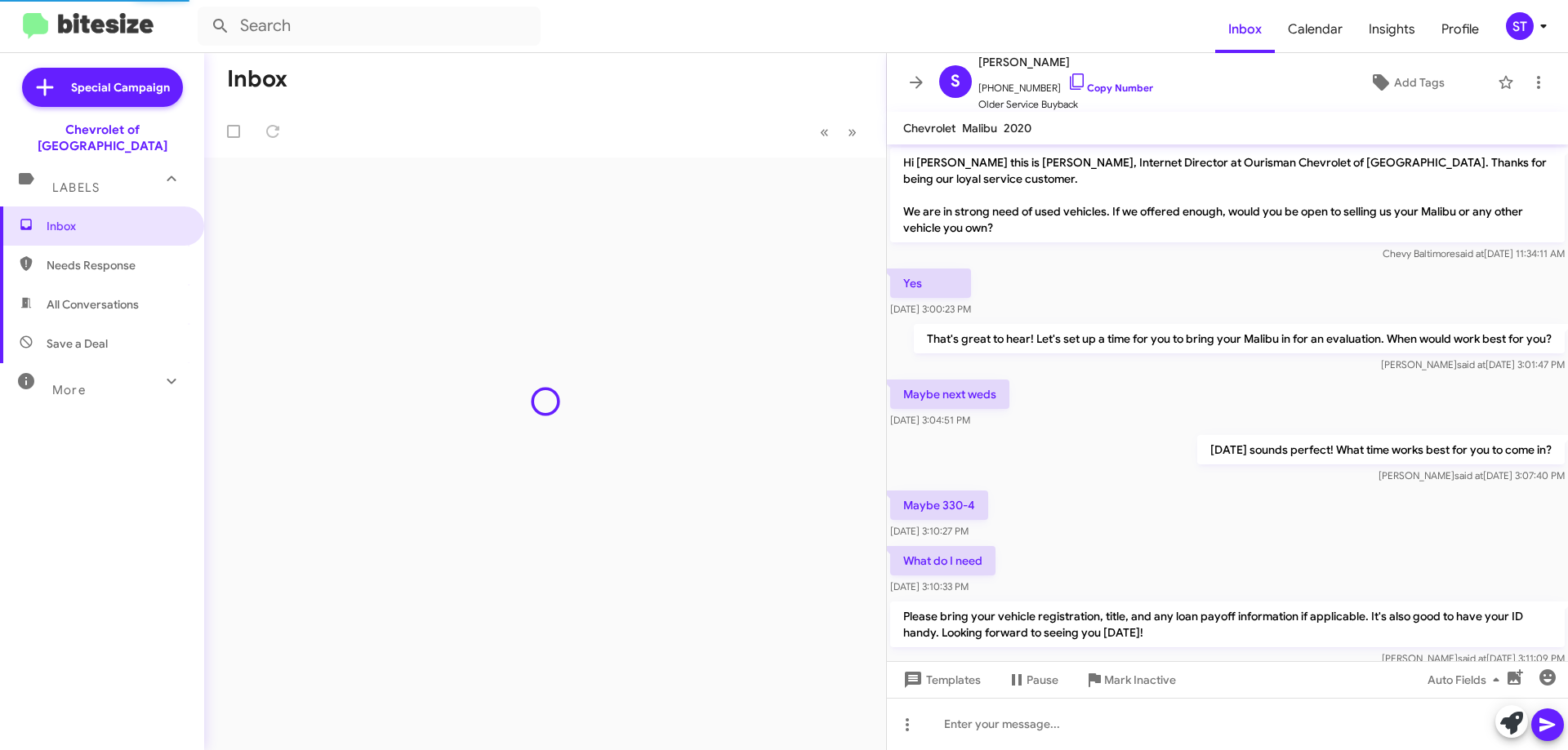
scroll to position [101, 0]
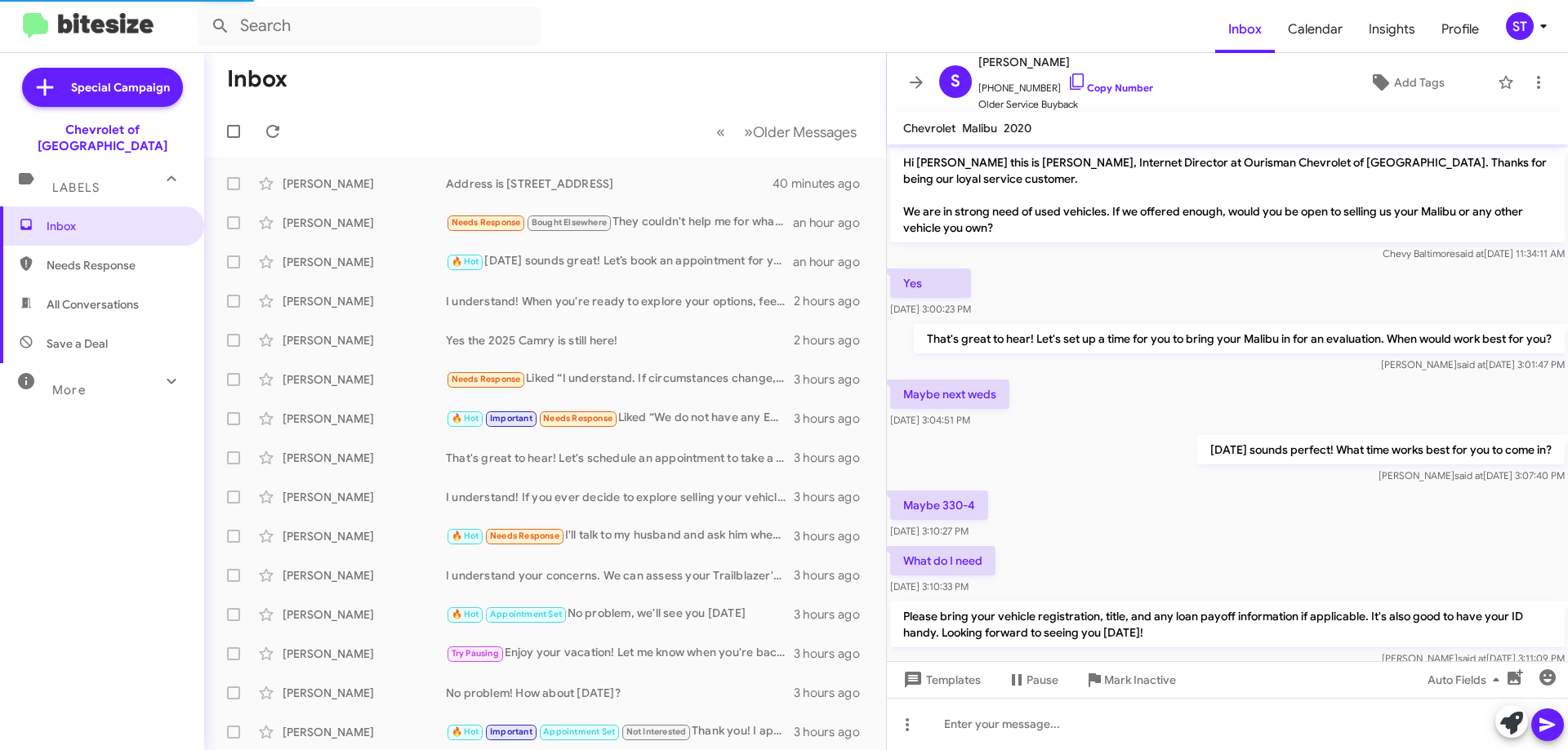
scroll to position [101, 0]
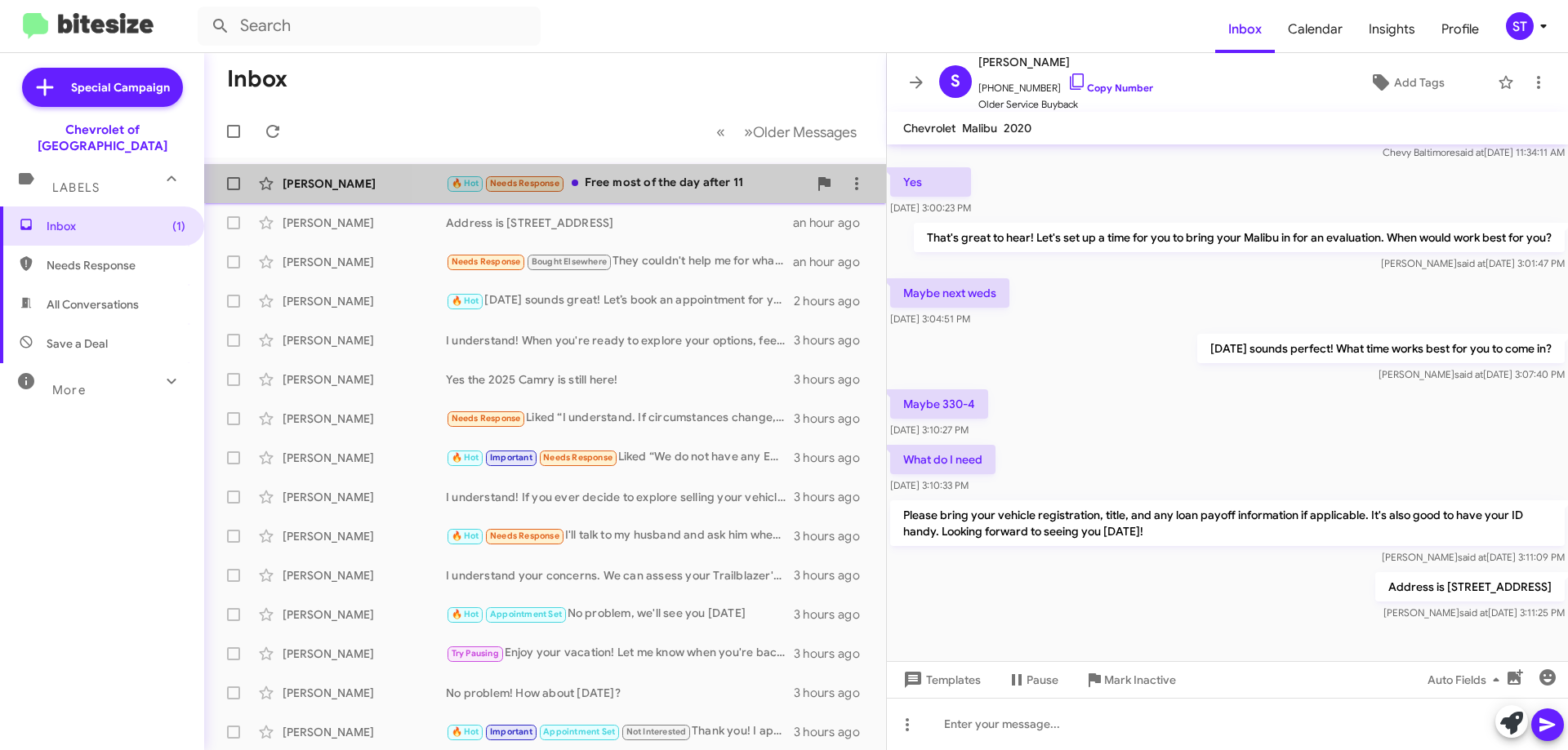
click at [650, 186] on div "🔥 Hot Needs Response Free most of the day after 11" at bounding box center [627, 183] width 361 height 19
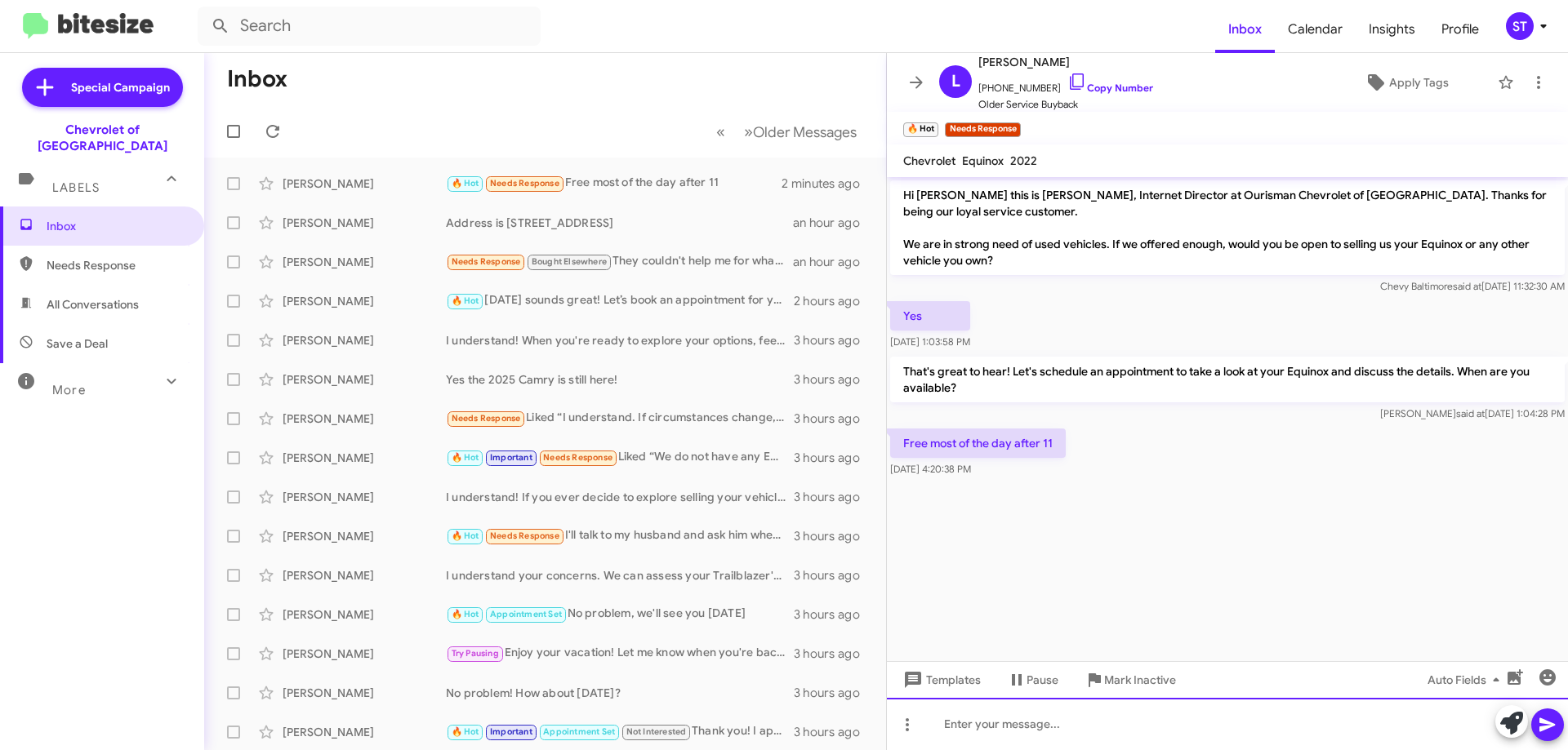
click at [994, 719] on div at bounding box center [1226, 723] width 681 height 52
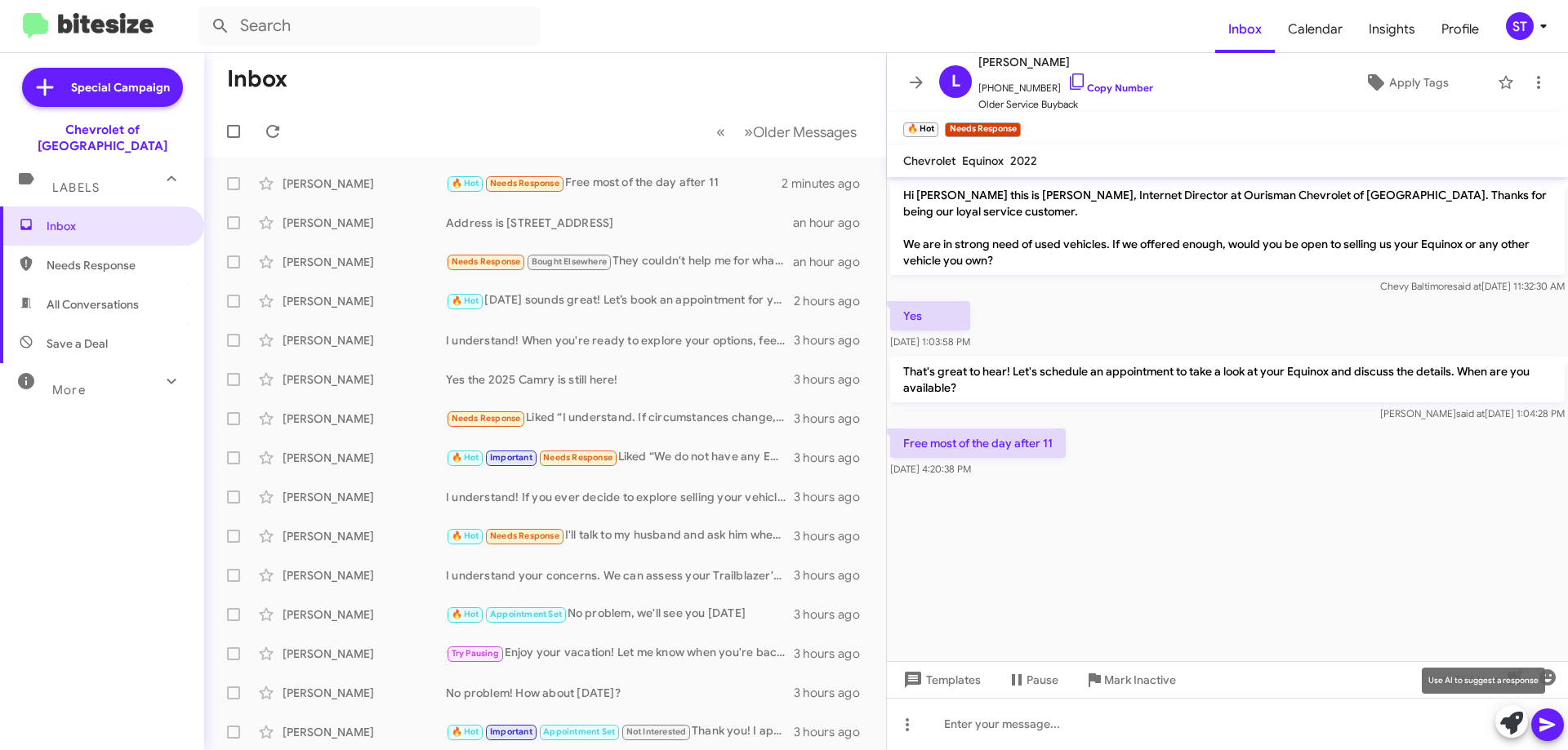
click at [1517, 718] on icon at bounding box center [1511, 723] width 23 height 23
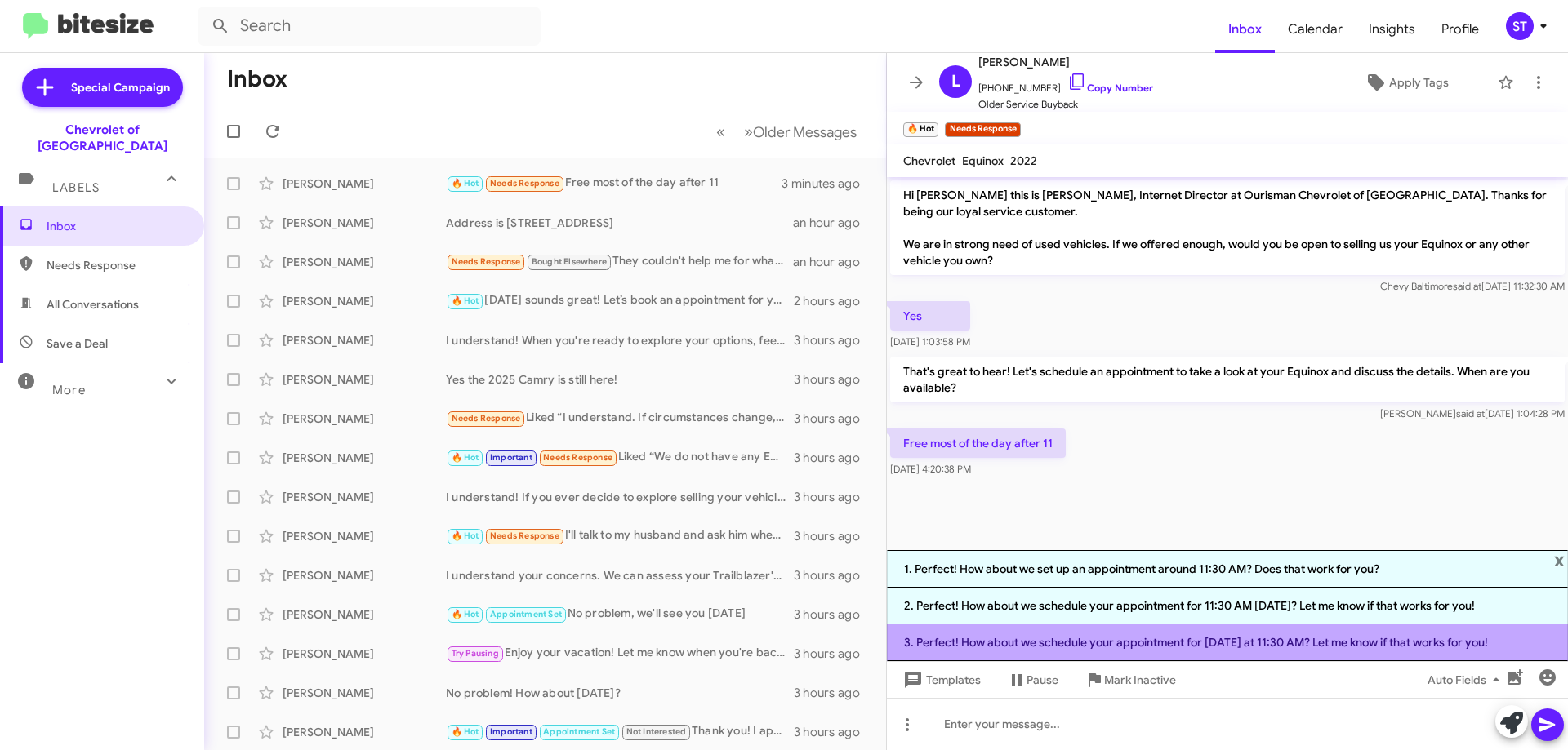
click at [1158, 636] on li "3. Perfect! How about we schedule your appointment for tomorrow at 11:30 AM? Le…" at bounding box center [1226, 642] width 681 height 37
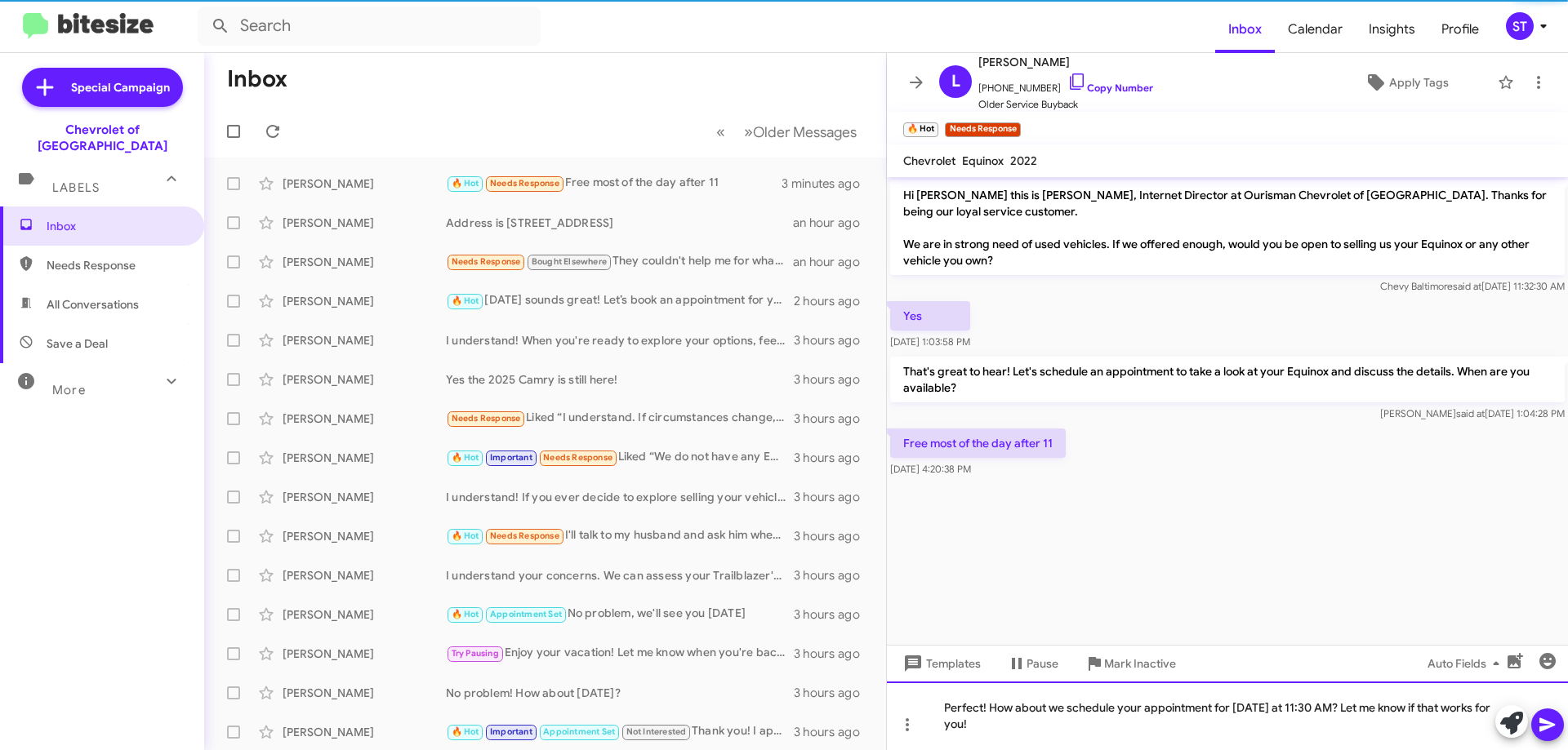
click at [1232, 734] on div "Perfect! How about we schedule your appointment for tomorrow at 11:30 AM? Let m…" at bounding box center [1226, 716] width 681 height 68
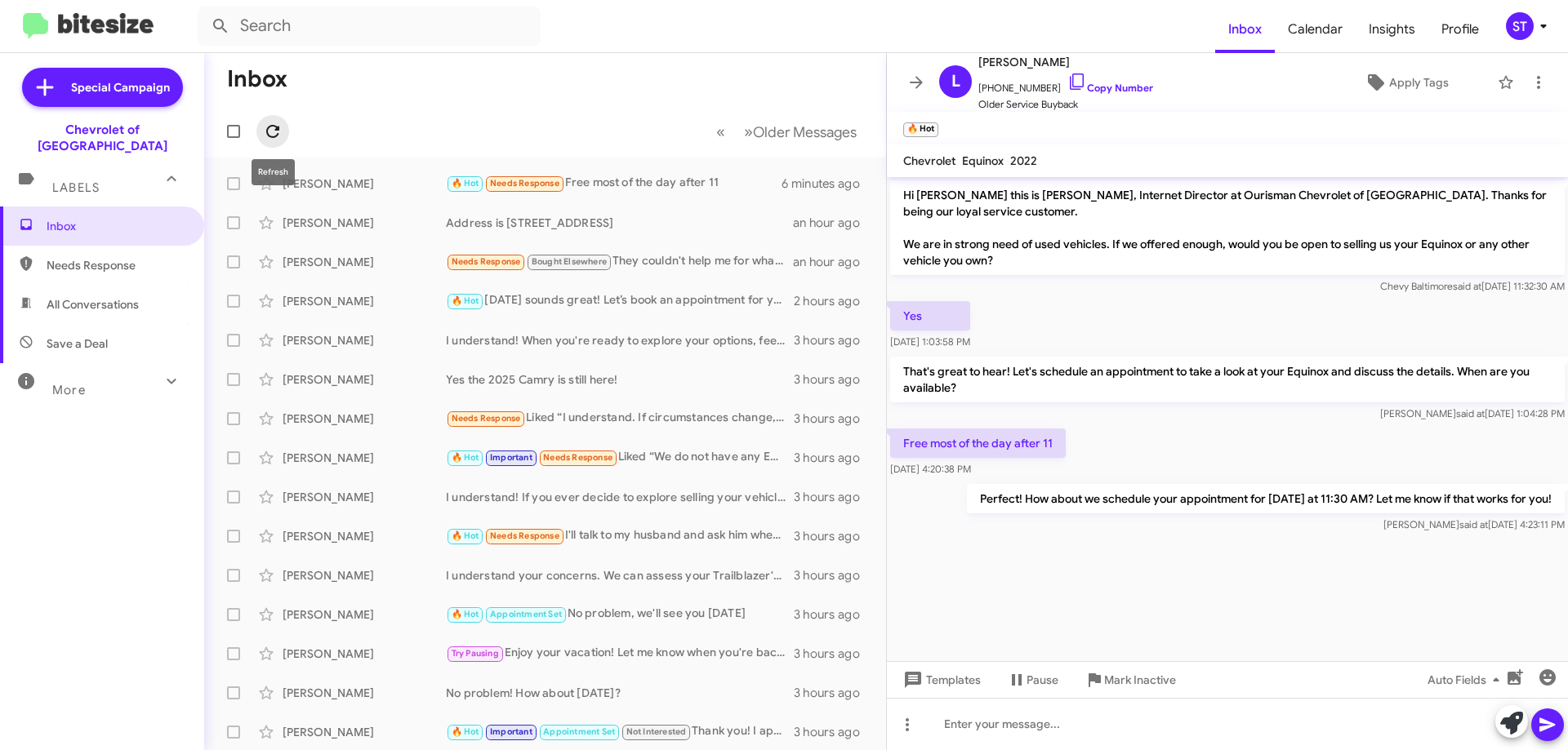
click at [271, 125] on icon at bounding box center [272, 131] width 20 height 20
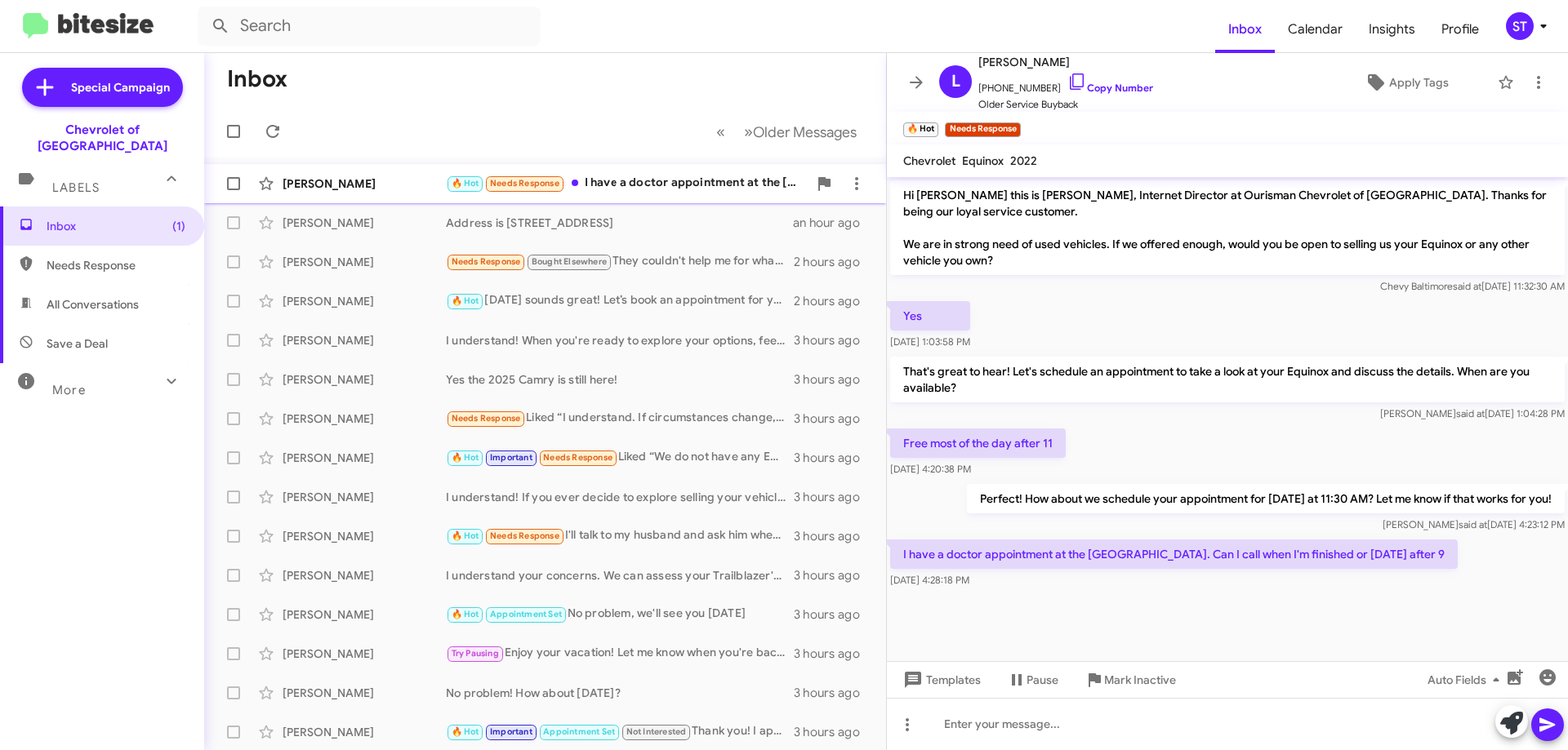
click at [678, 180] on div "🔥 Hot Needs Response I have a doctor appointment at the VA. Can I call when I'm…" at bounding box center [627, 183] width 361 height 19
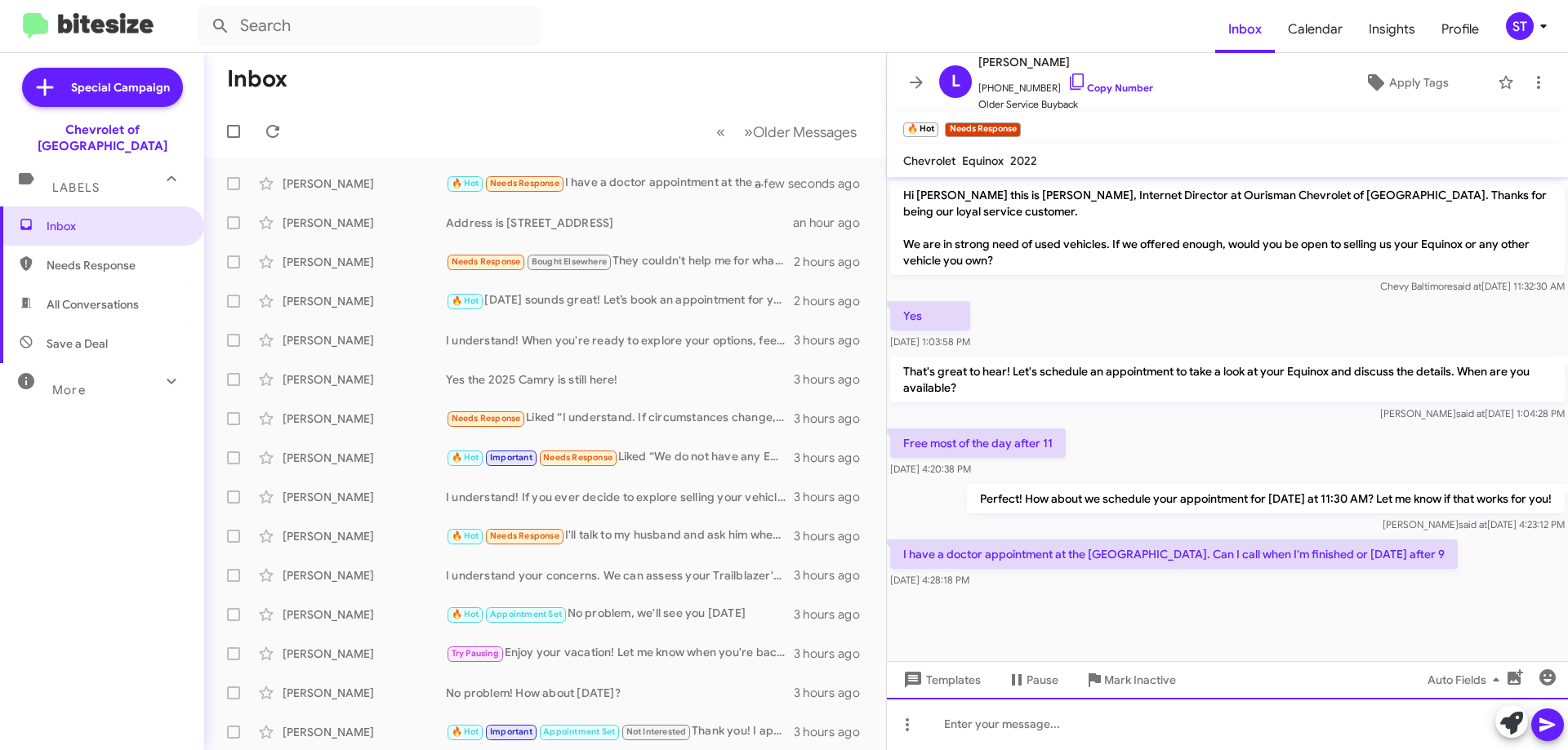
click at [1008, 723] on div at bounding box center [1226, 723] width 681 height 52
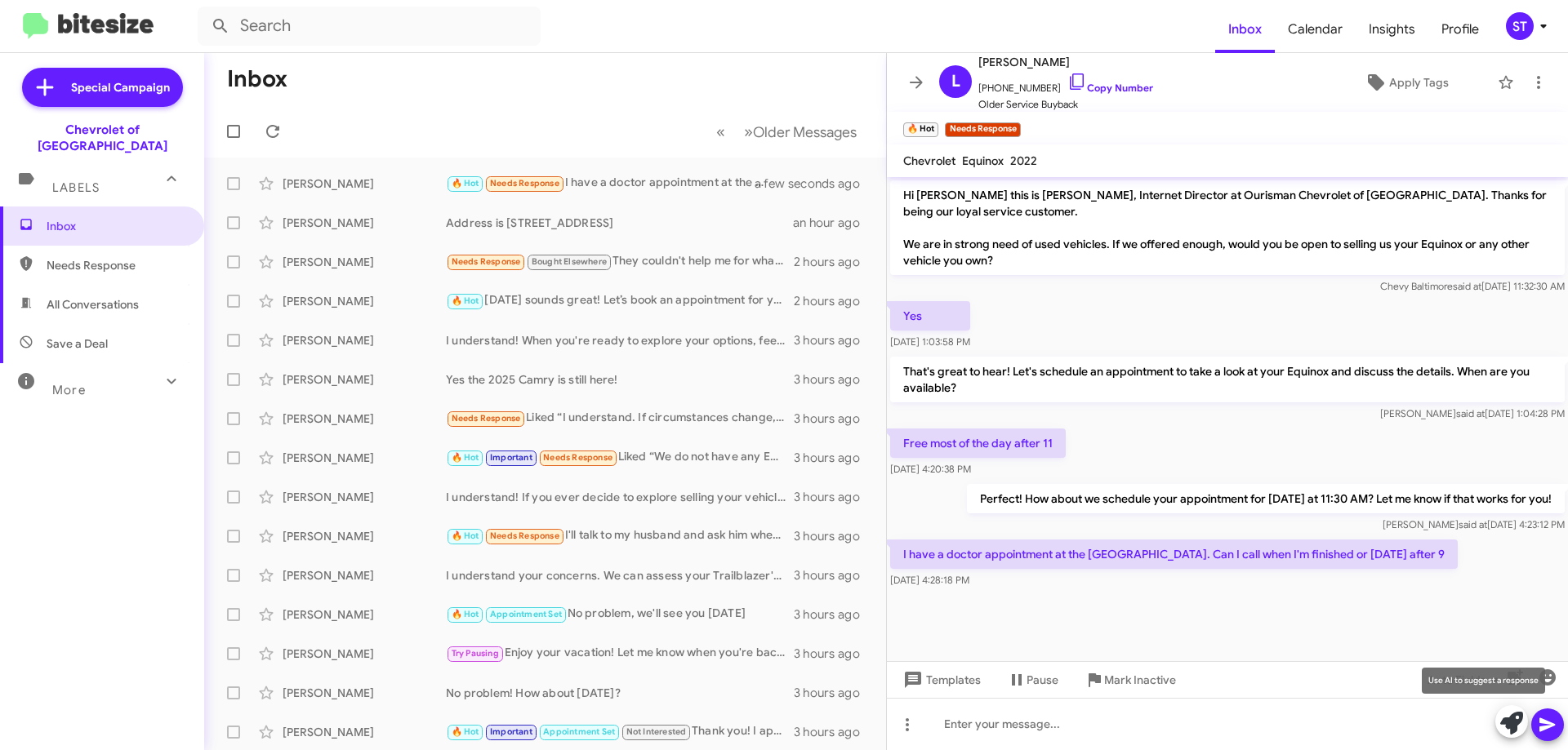
click at [1510, 719] on icon at bounding box center [1511, 723] width 23 height 23
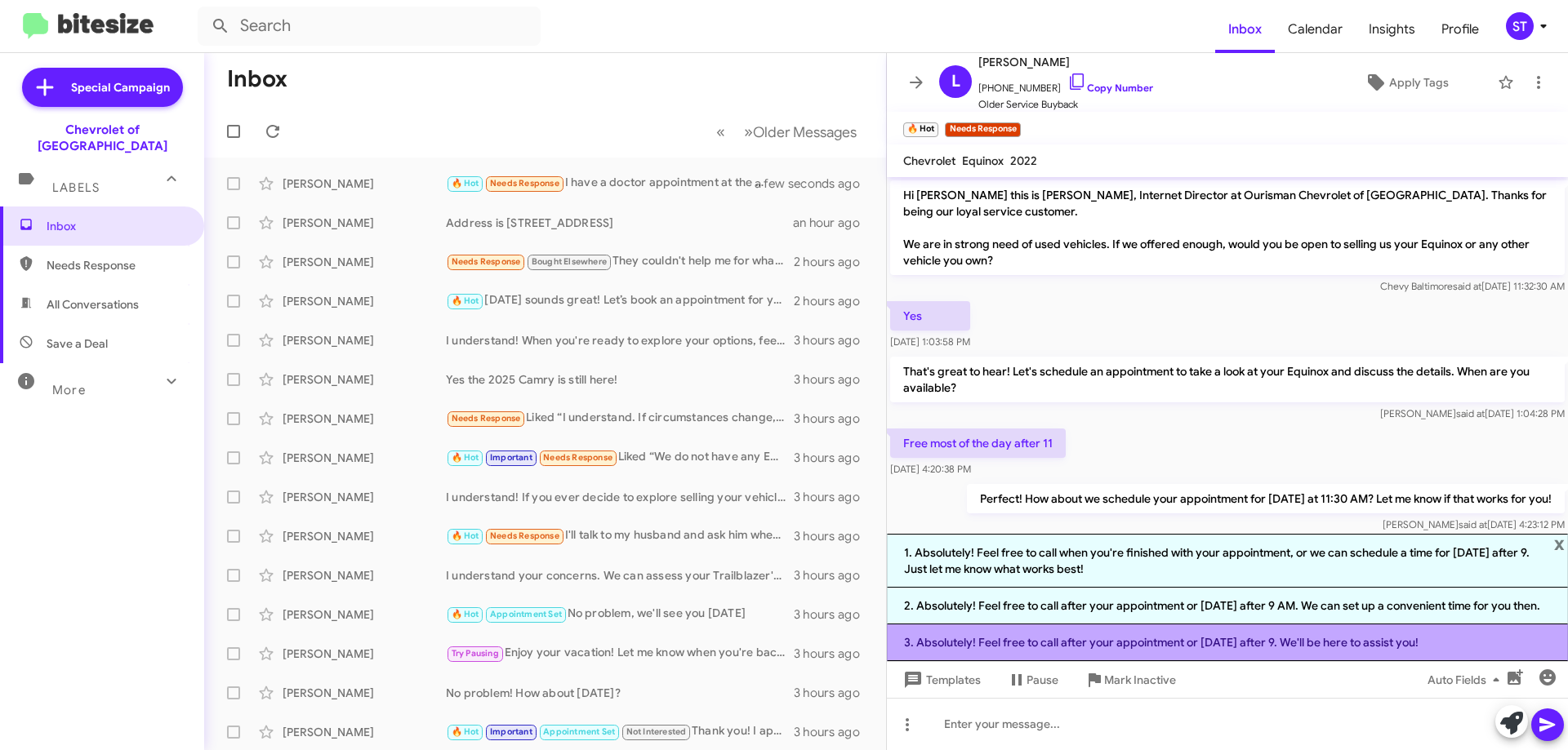
click at [1052, 648] on li "3. Absolutely! Feel free to call after your appointment or on Tuesday after 9. …" at bounding box center [1226, 642] width 681 height 37
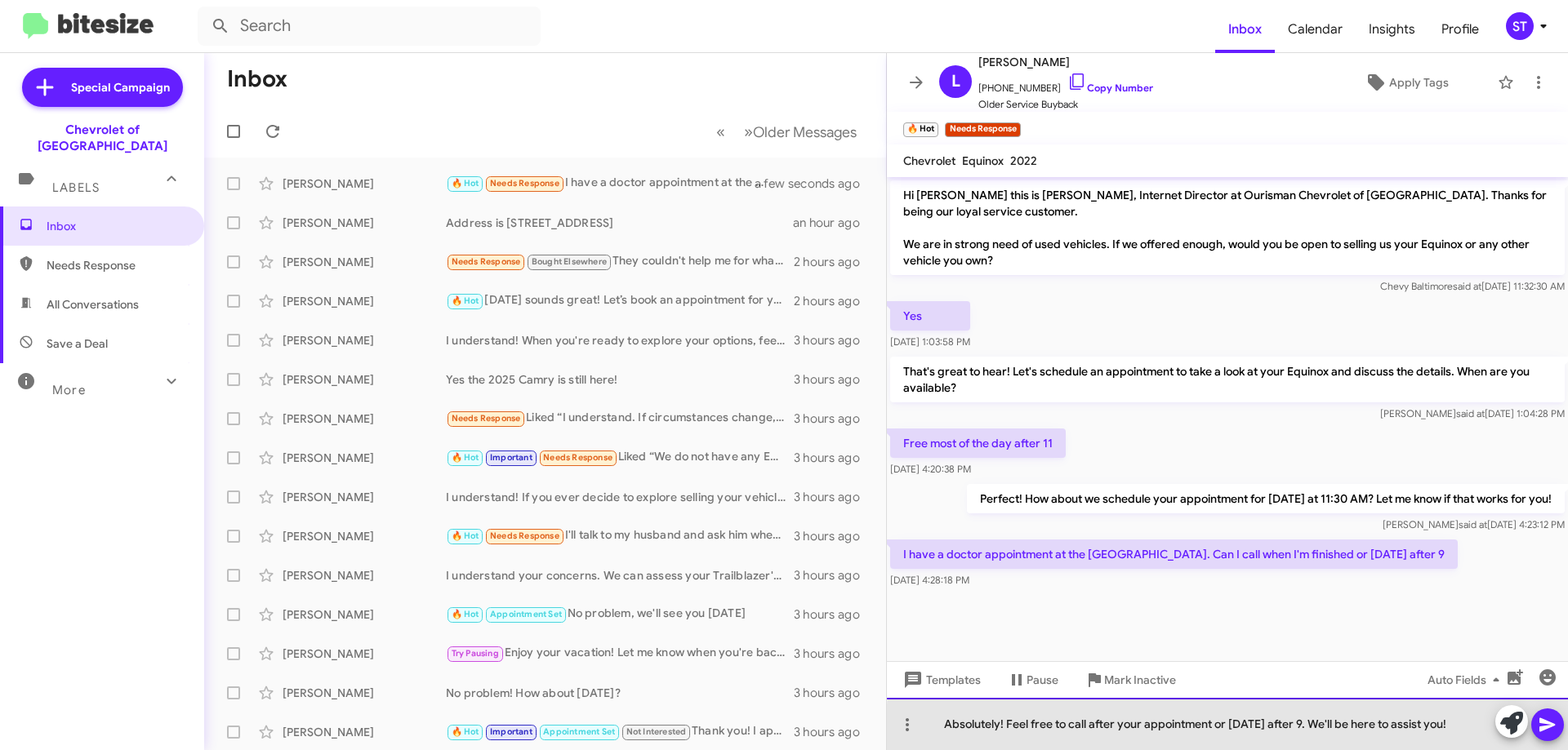
click at [1481, 735] on div "Absolutely! Feel free to call after your appointment or [DATE] after 9. We'll b…" at bounding box center [1226, 723] width 681 height 52
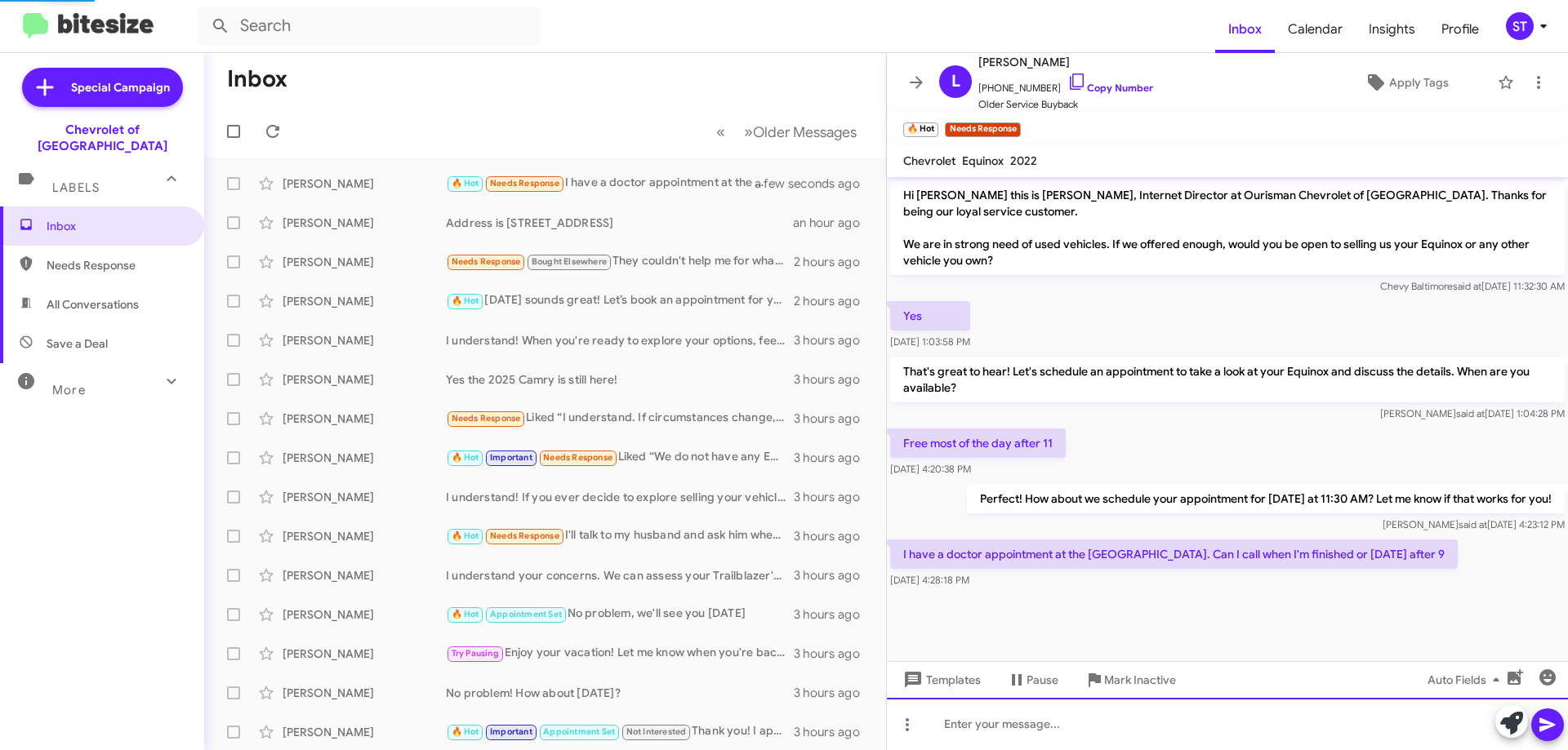
scroll to position [15, 0]
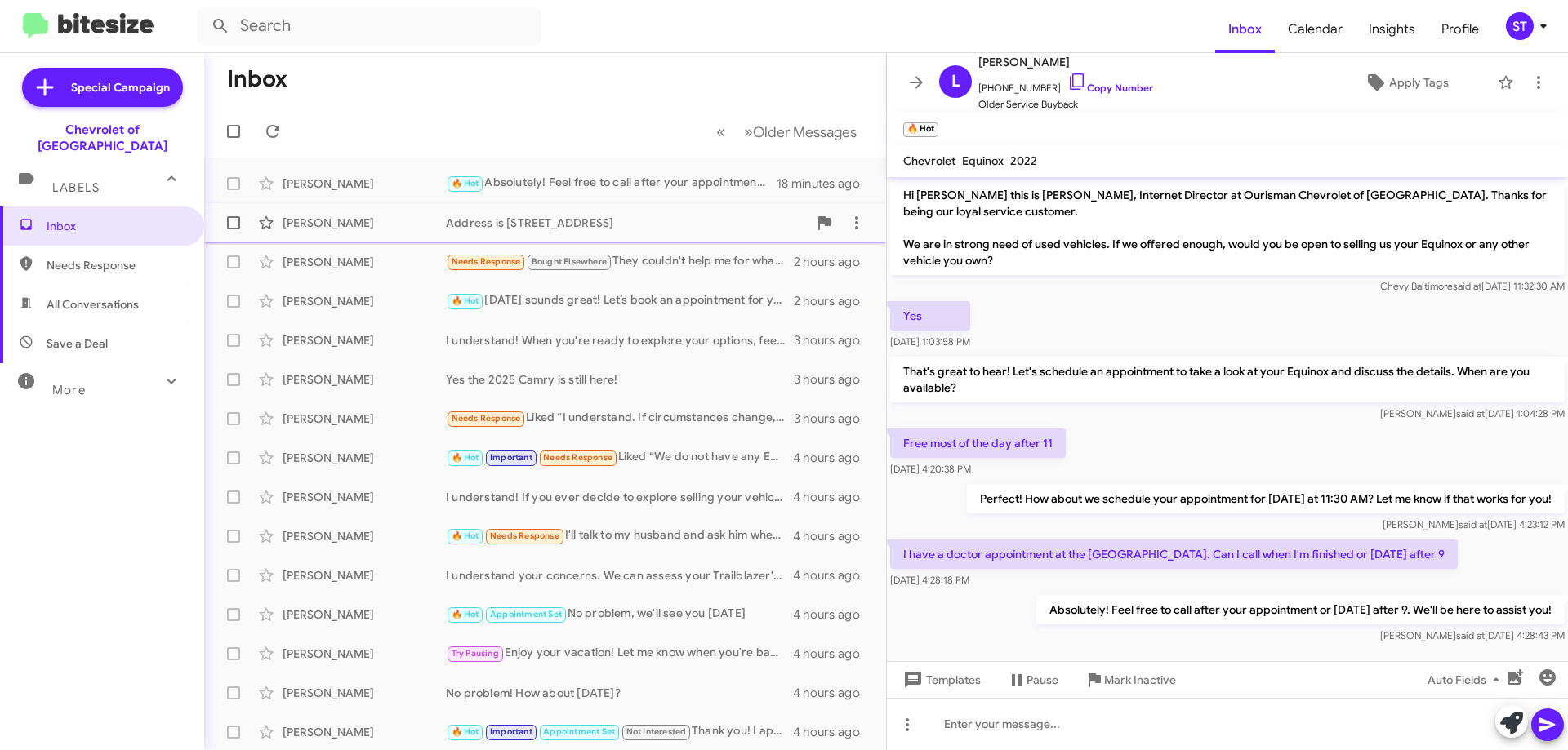
click at [414, 219] on div "[PERSON_NAME]" at bounding box center [364, 223] width 164 height 16
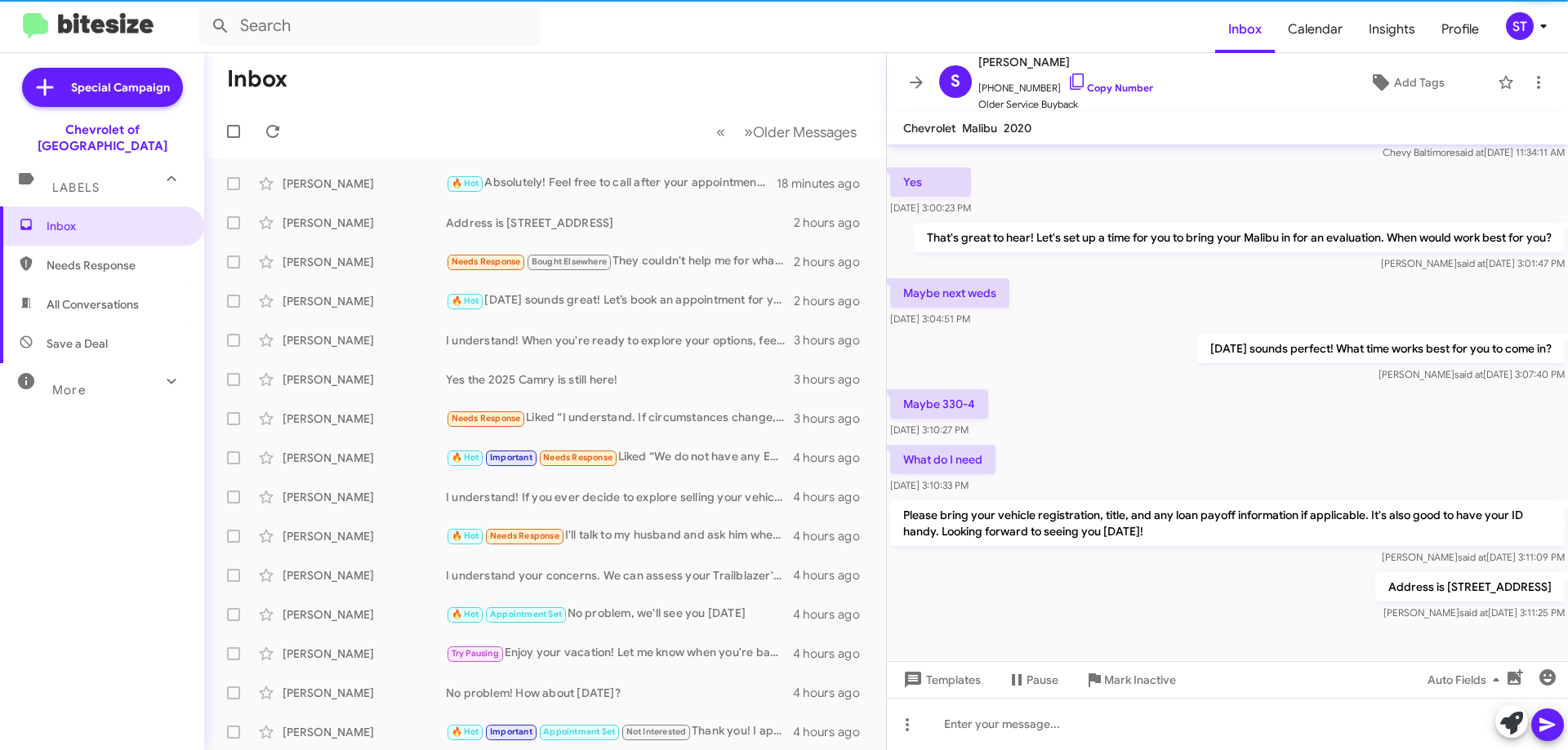
scroll to position [101, 0]
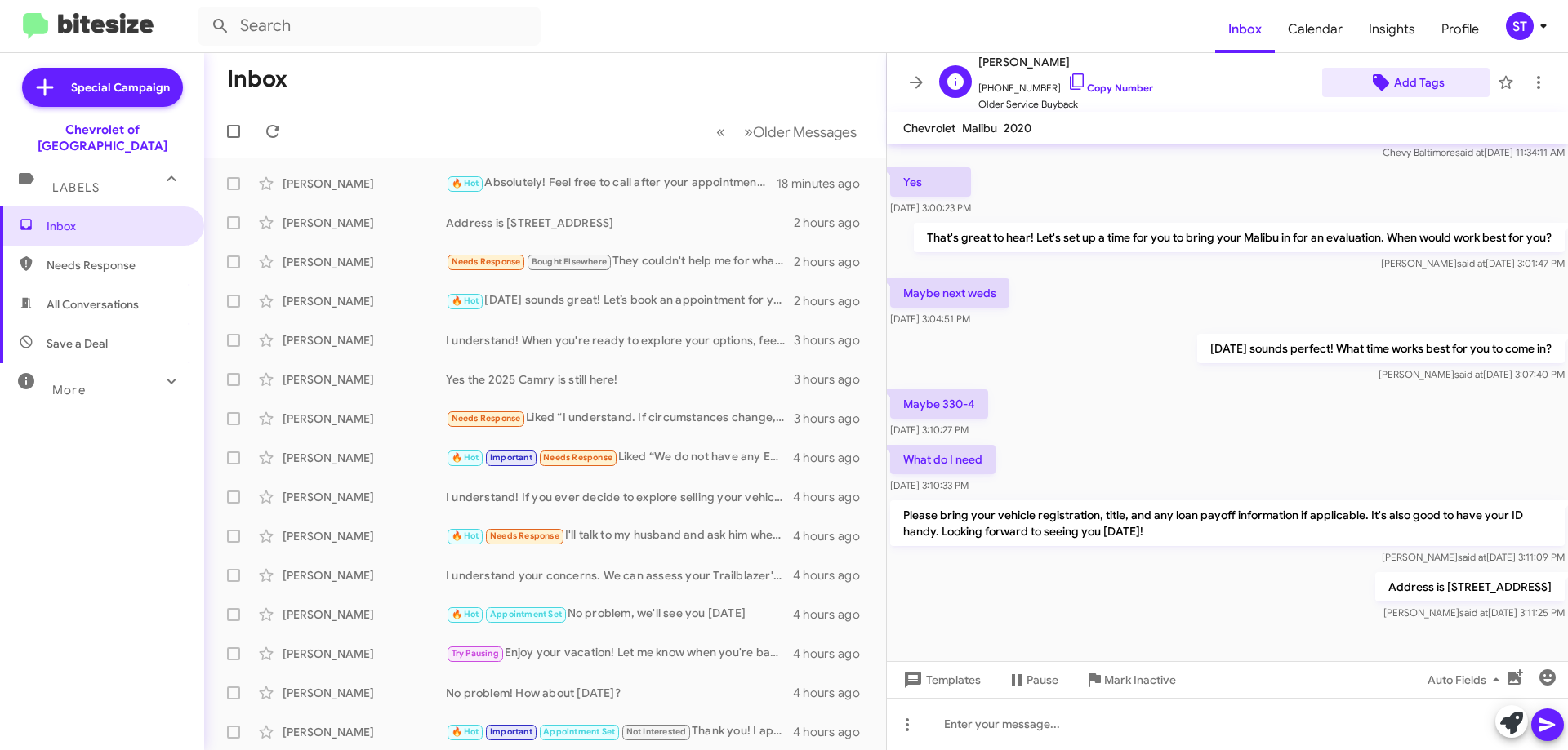
click at [1401, 79] on span "Add Tags" at bounding box center [1418, 82] width 51 height 29
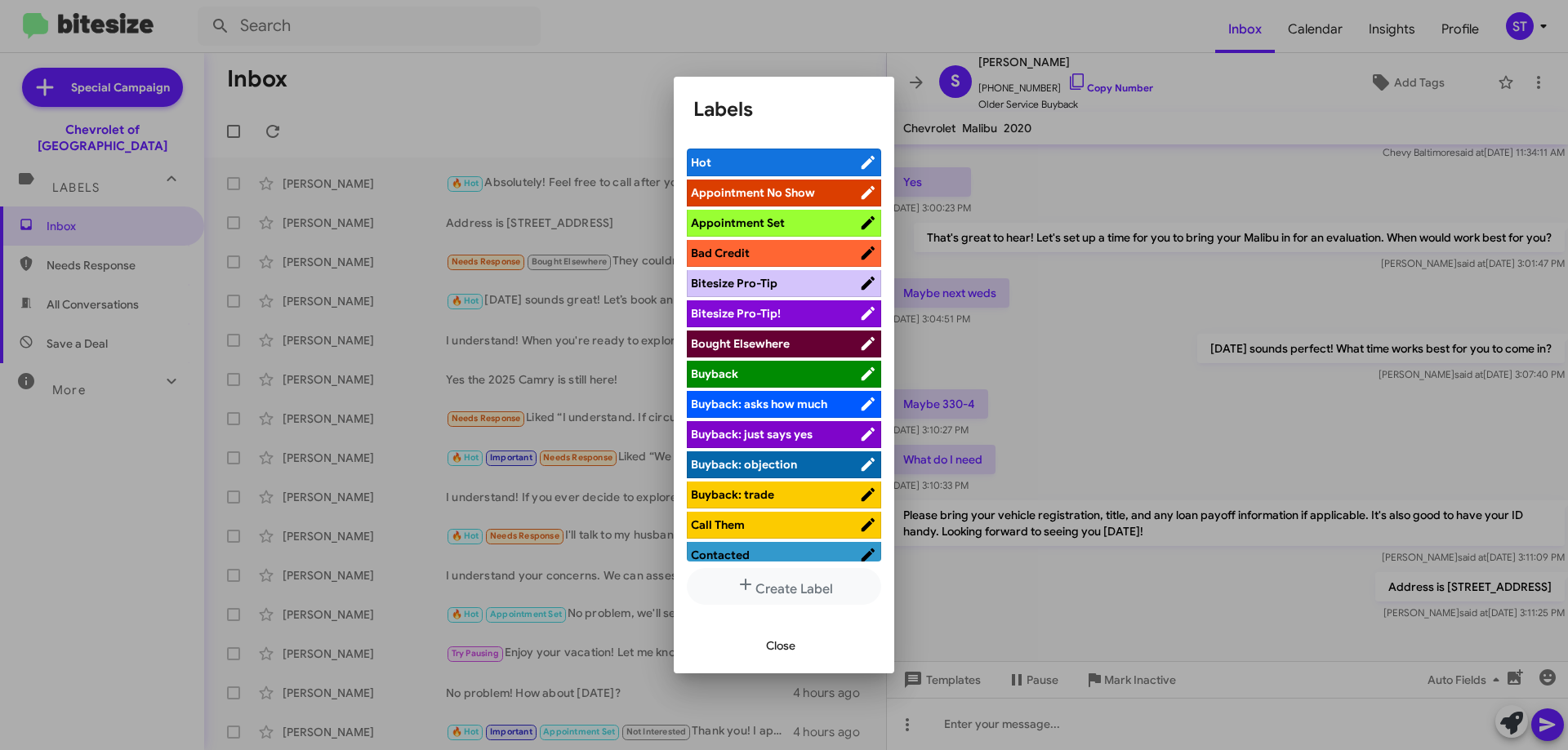
click at [761, 222] on span "Appointment Set" at bounding box center [738, 223] width 94 height 15
click at [771, 640] on span "Close" at bounding box center [780, 646] width 29 height 29
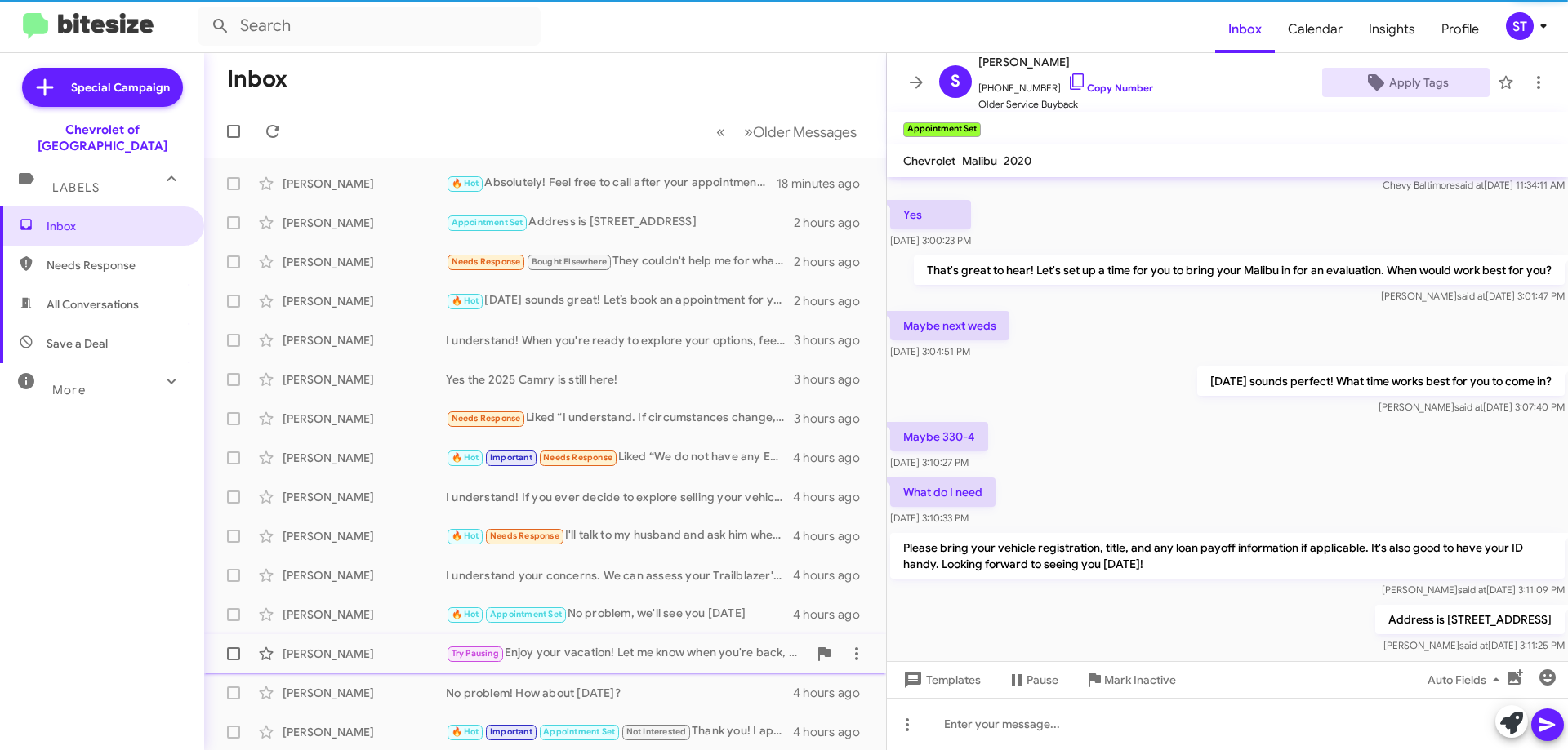
scroll to position [134, 0]
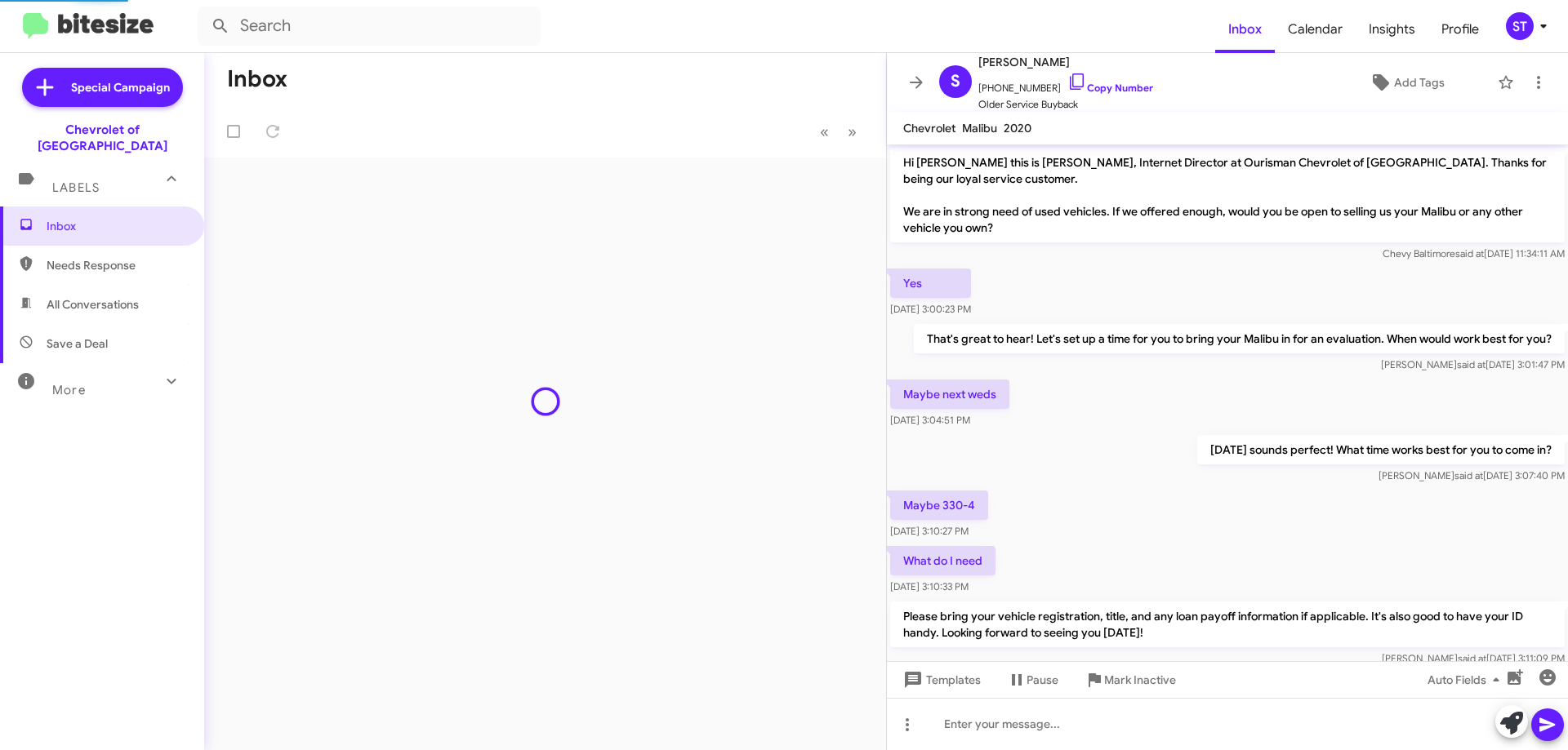
scroll to position [135, 0]
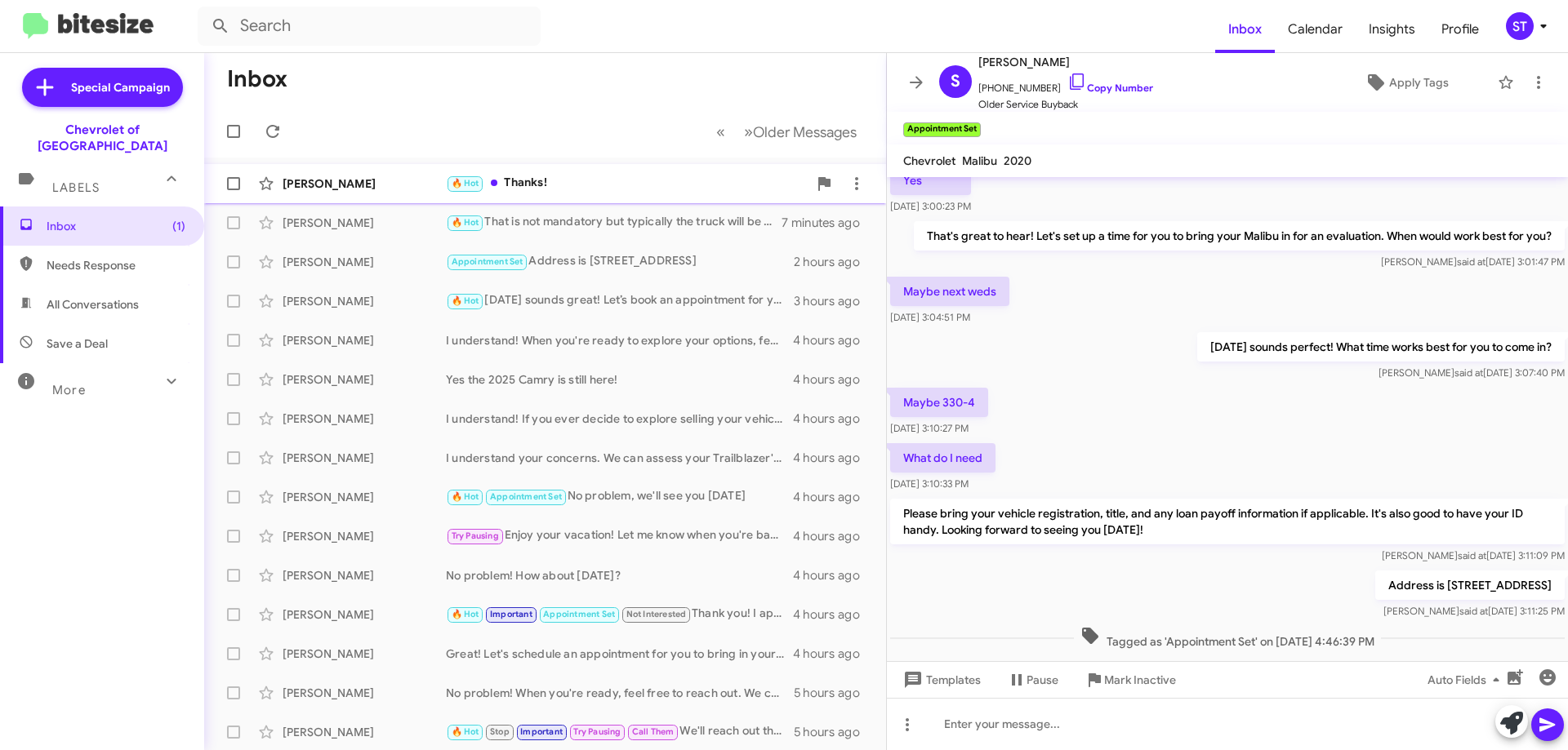
click at [652, 166] on span "[PERSON_NAME] 🔥 Hot Thanks! 21 minutes ago" at bounding box center [545, 184] width 682 height 39
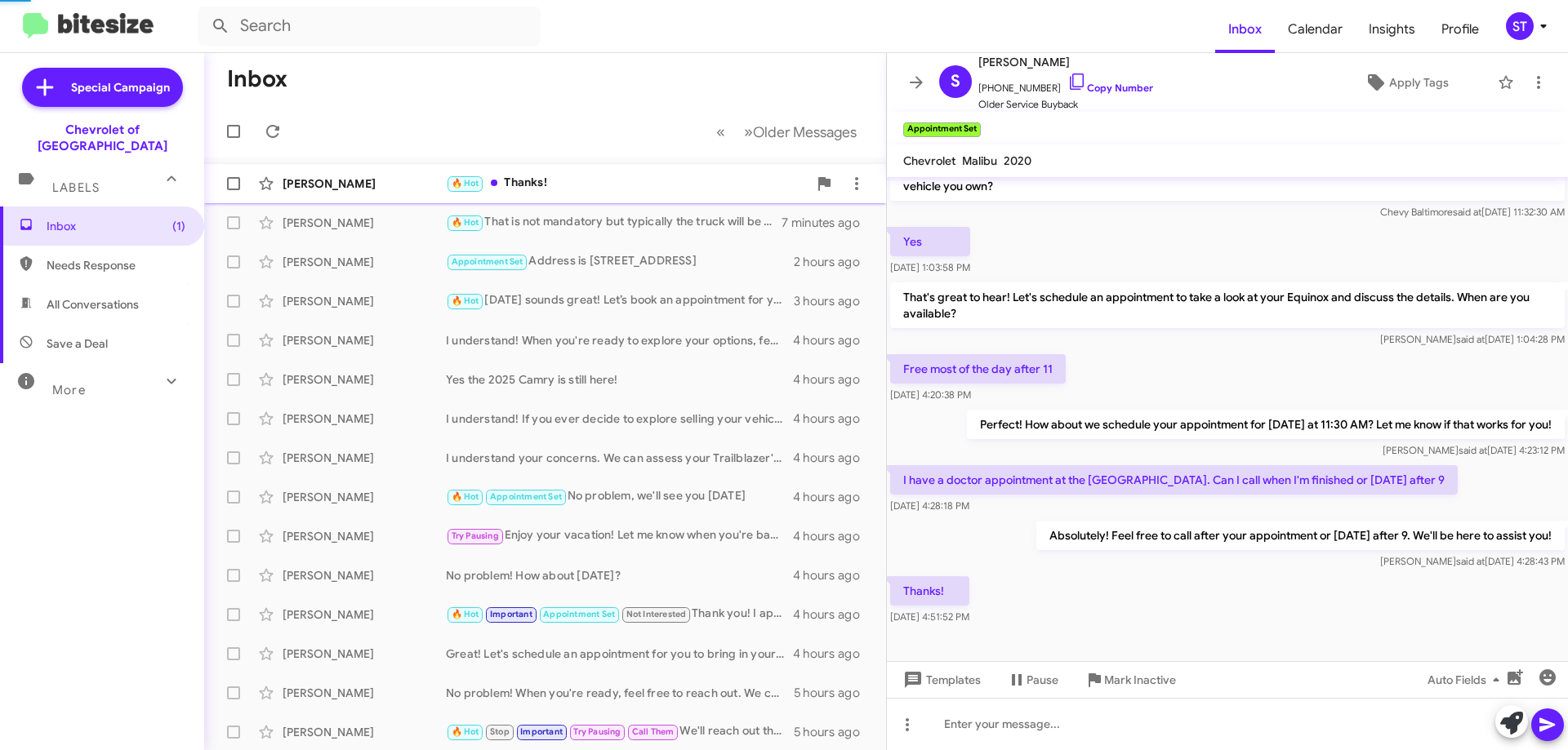
scroll to position [74, 0]
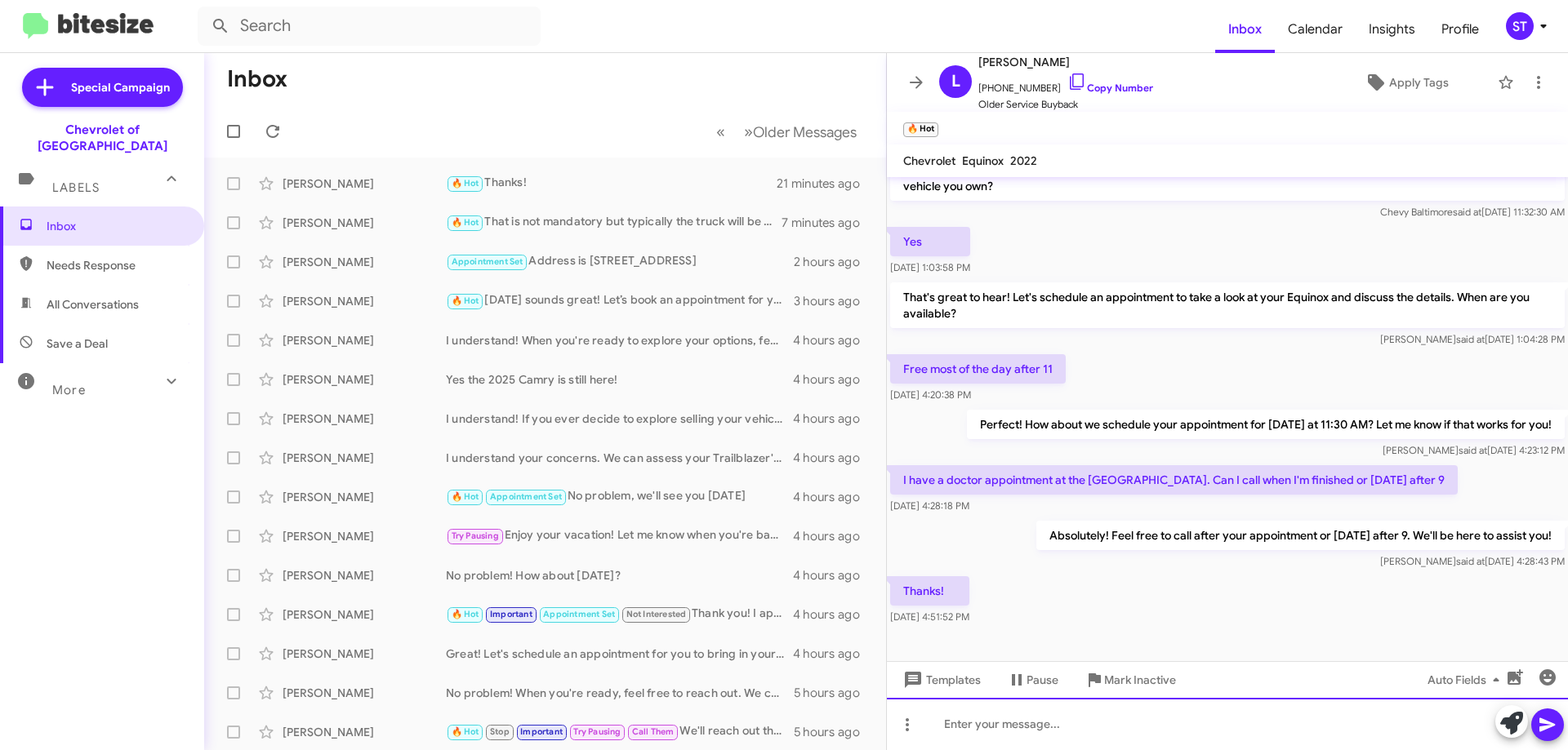
click at [1148, 741] on div at bounding box center [1226, 723] width 681 height 52
